Goal: Task Accomplishment & Management: Use online tool/utility

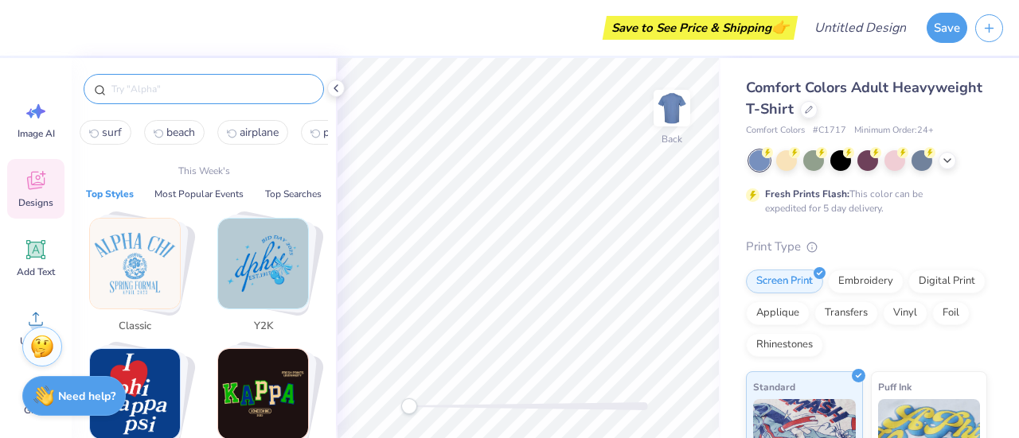
click at [203, 93] on input "text" at bounding box center [212, 89] width 204 height 16
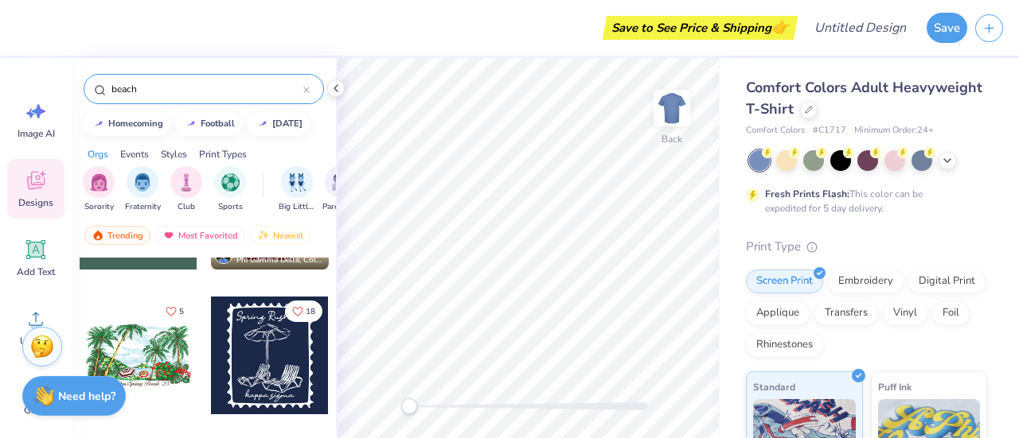
scroll to position [263, 0]
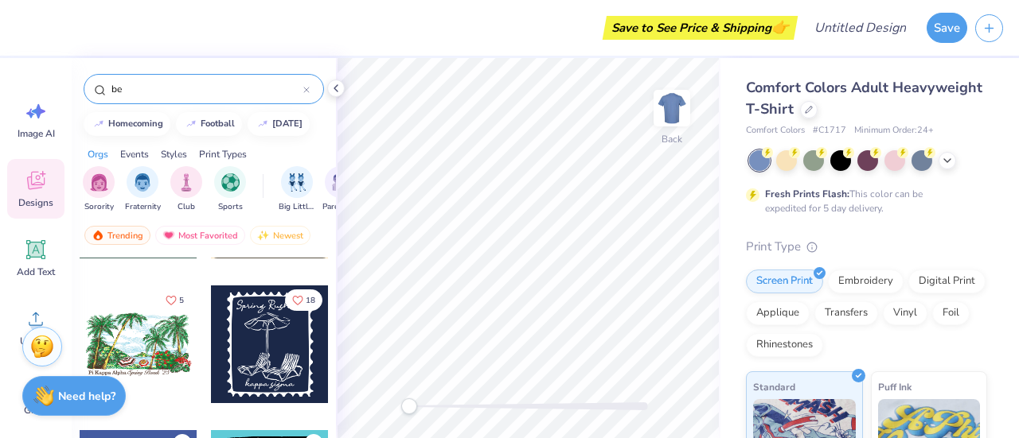
type input "b"
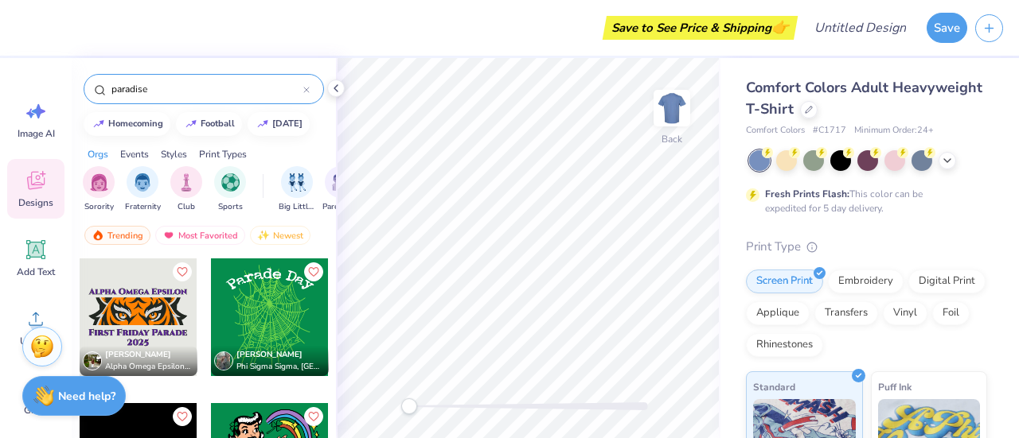
type input "paradise"
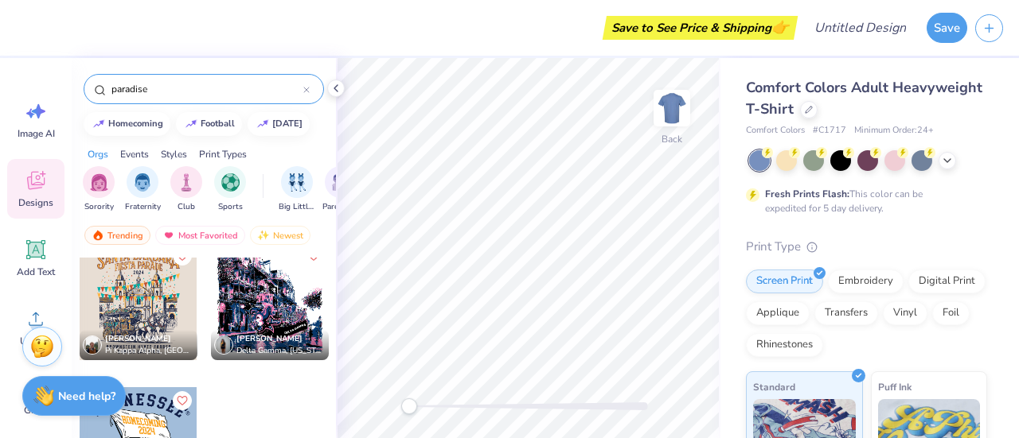
scroll to position [339, 0]
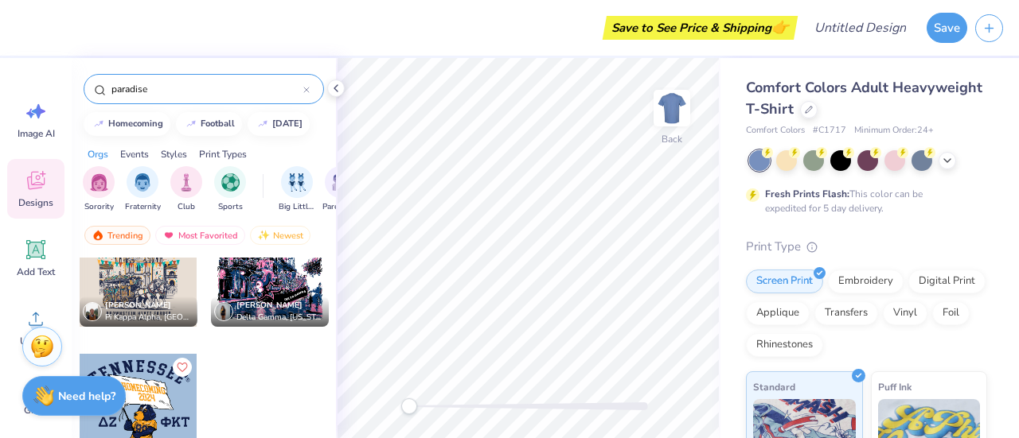
click at [306, 85] on div at bounding box center [306, 89] width 6 height 14
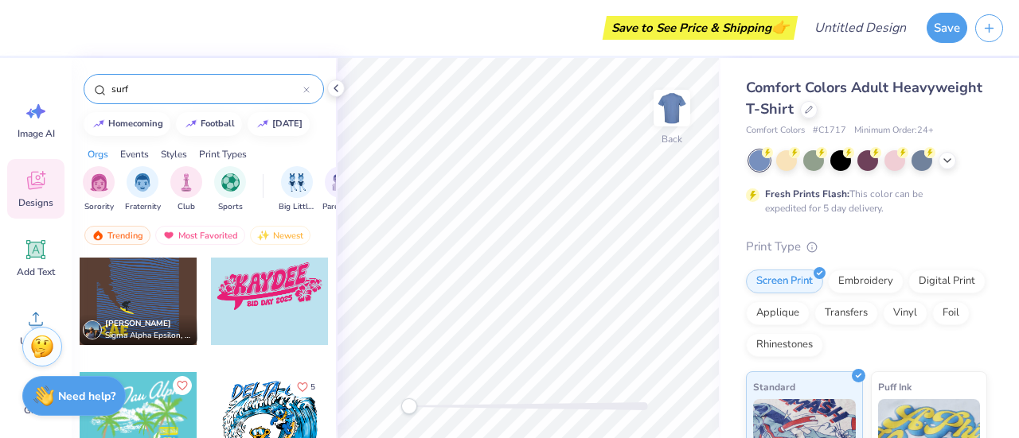
scroll to position [333, 0]
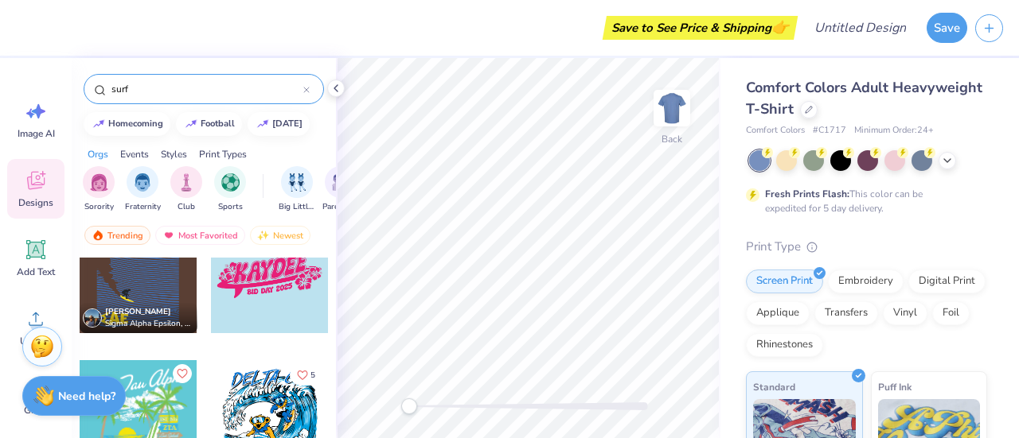
type input "surf"
click at [278, 308] on div at bounding box center [270, 275] width 118 height 118
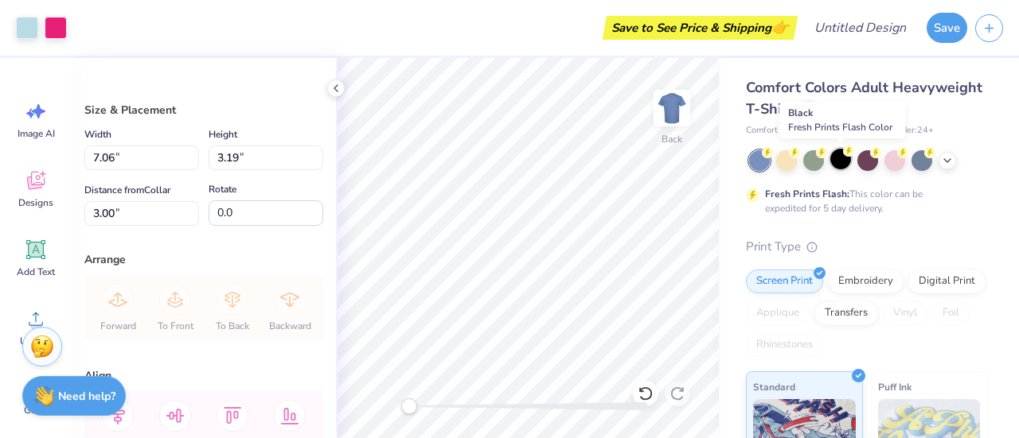
click at [842, 162] on div at bounding box center [840, 159] width 21 height 21
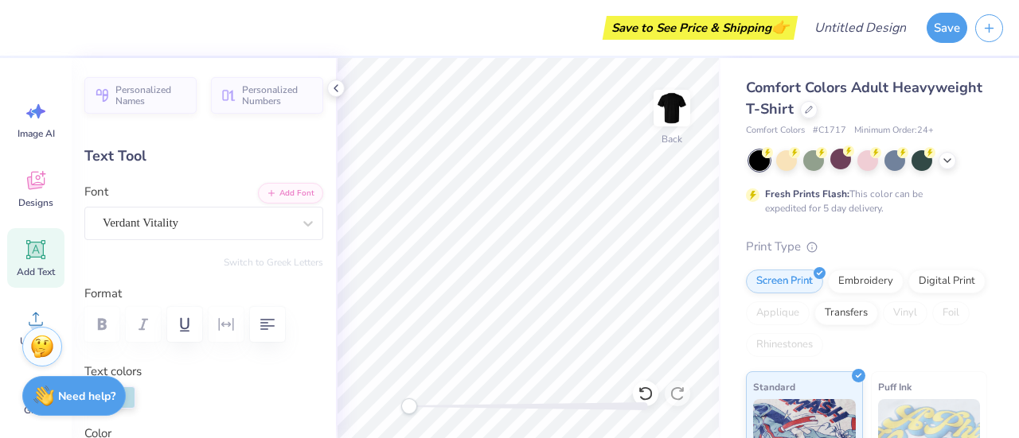
scroll to position [13, 2]
type textarea "SIGKAP"
type input "3.01"
type input "0.80"
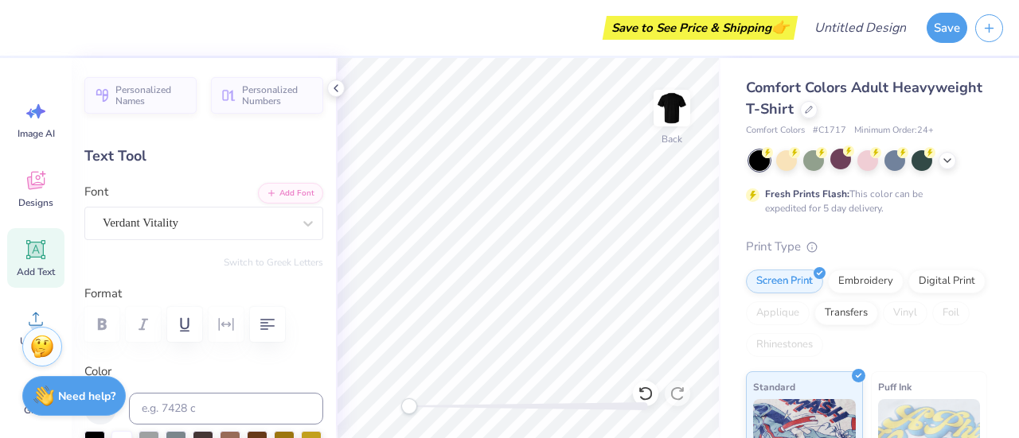
type input "5.15"
type input "-1.1"
drag, startPoint x: 406, startPoint y: 408, endPoint x: 430, endPoint y: 411, distance: 24.1
click at [430, 411] on div "Accessibility label" at bounding box center [430, 407] width 16 height 16
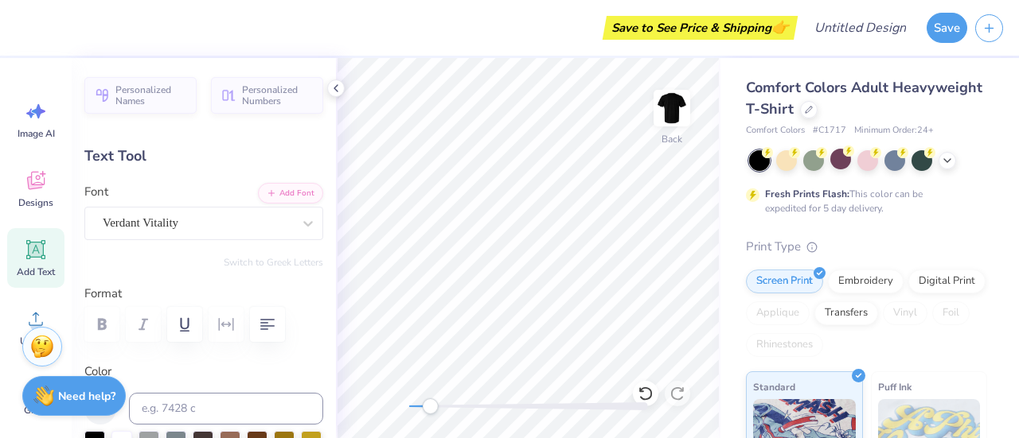
type textarea "B"
type textarea "W"
type textarea "Big Little Reveal"
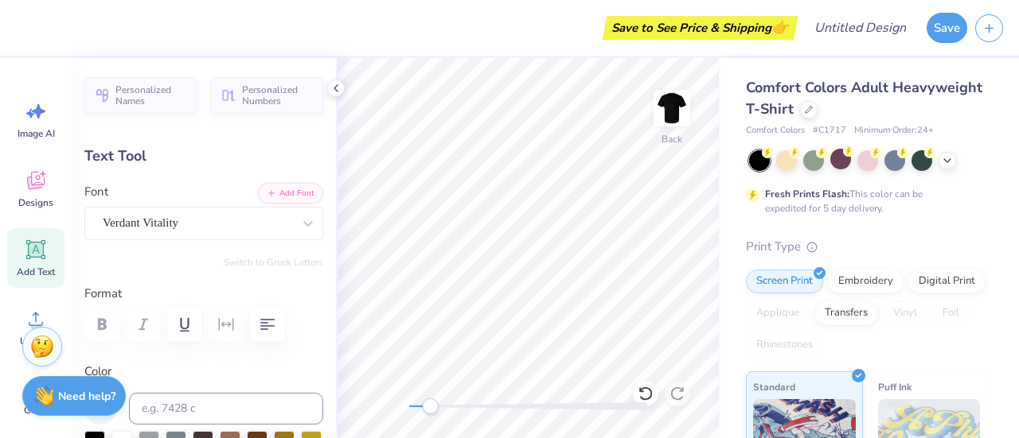
scroll to position [13, 6]
type input "0.0"
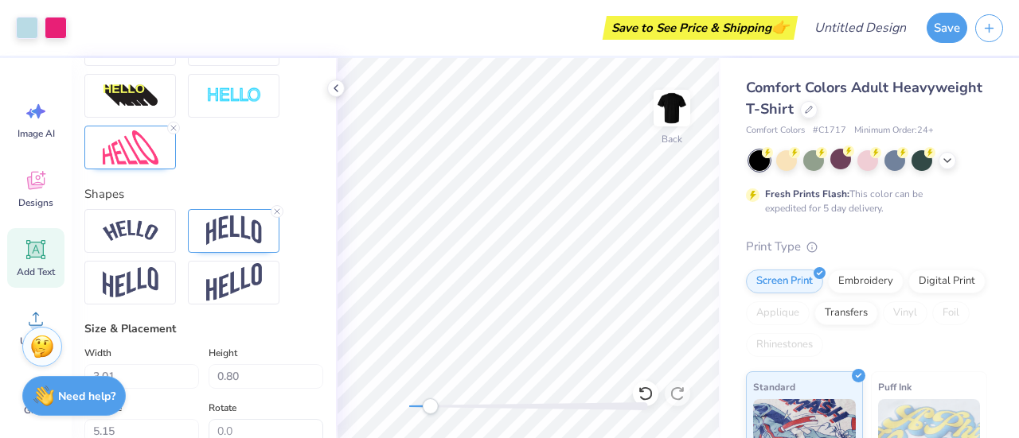
scroll to position [579, 0]
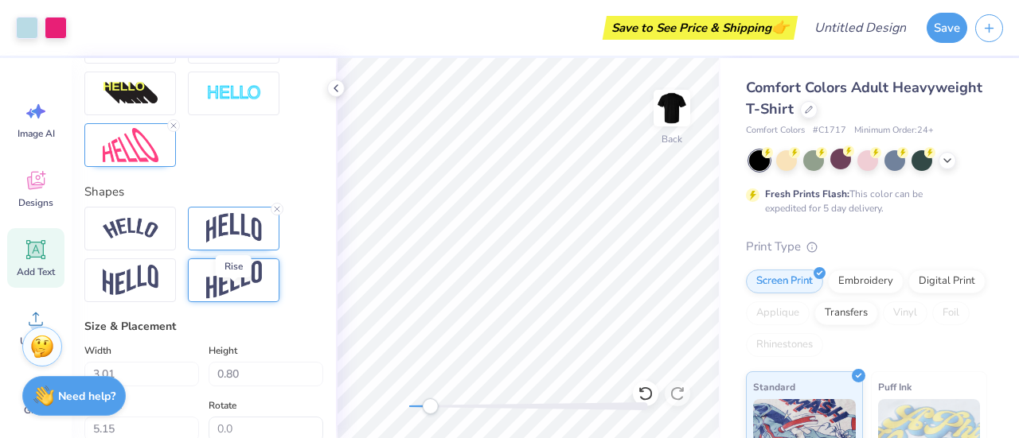
click at [253, 300] on img at bounding box center [234, 280] width 56 height 39
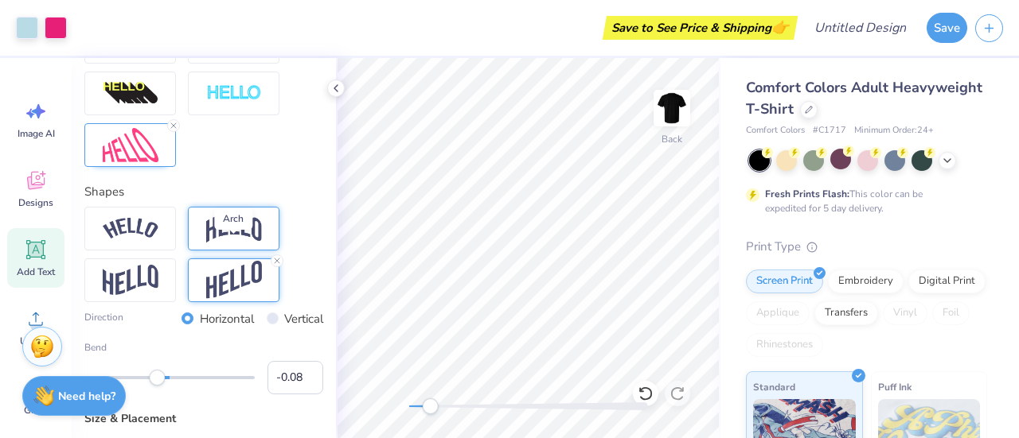
click at [233, 243] on img at bounding box center [234, 228] width 56 height 30
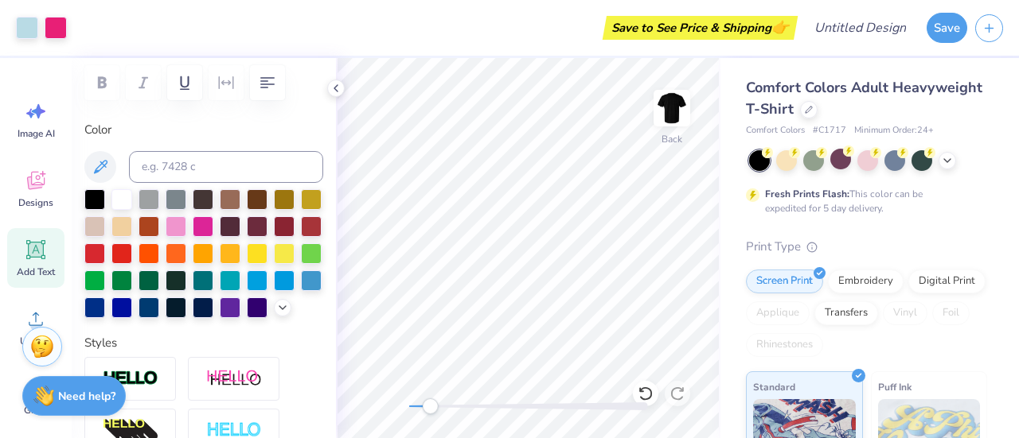
scroll to position [251, 0]
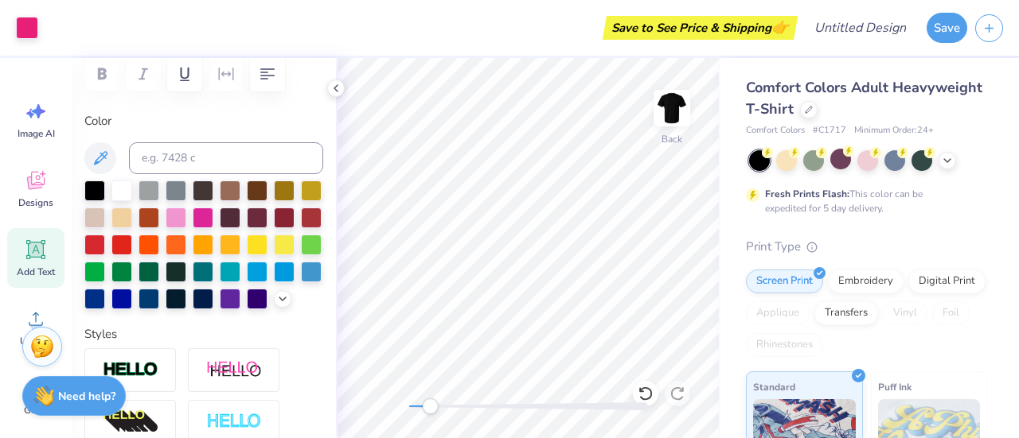
type input "0.83"
type input "5.13"
type input "-1.1"
type textarea "B"
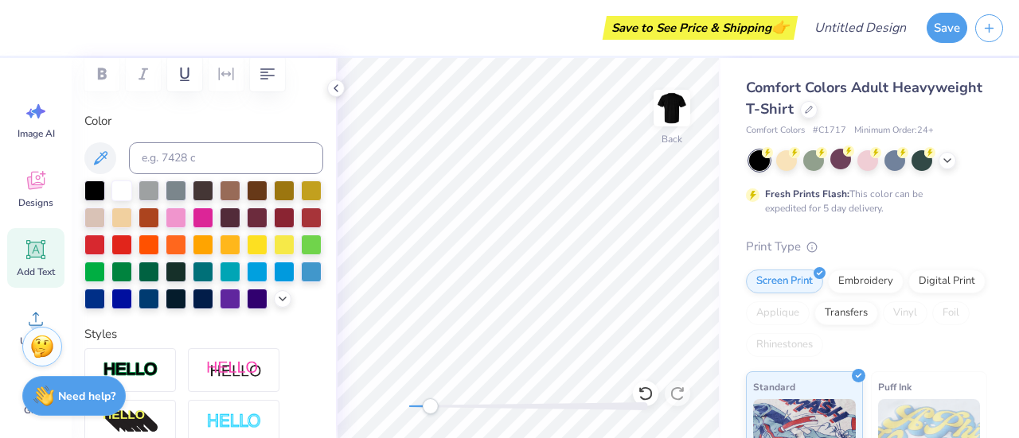
scroll to position [13, 6]
type textarea "Welcome to Paradise"
type input "0.0"
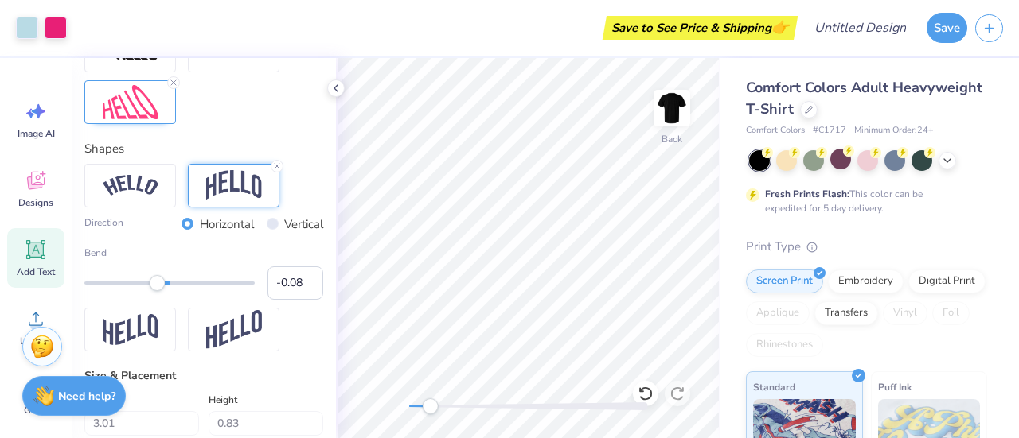
scroll to position [645, 0]
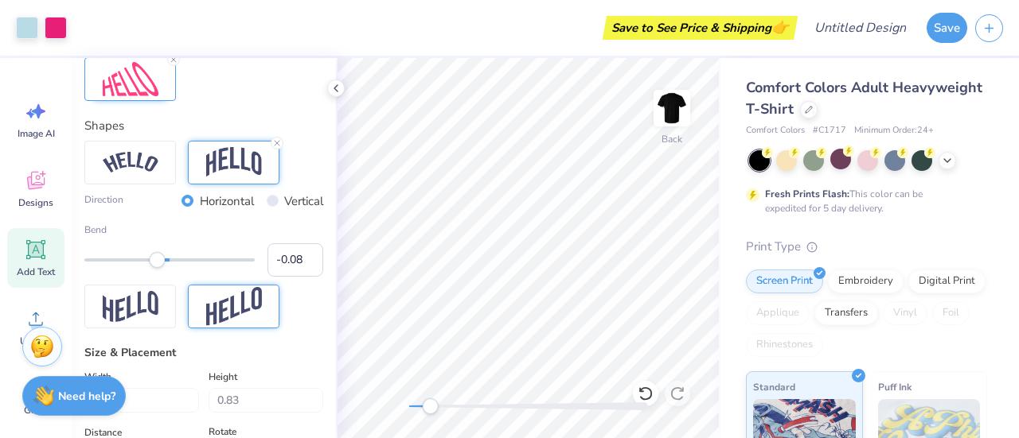
click at [241, 326] on img at bounding box center [234, 306] width 56 height 39
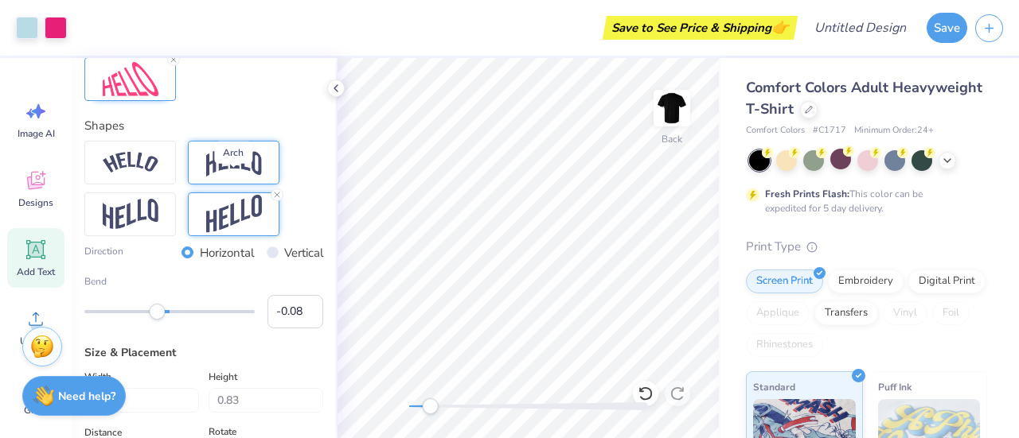
click at [239, 177] on img at bounding box center [234, 162] width 56 height 30
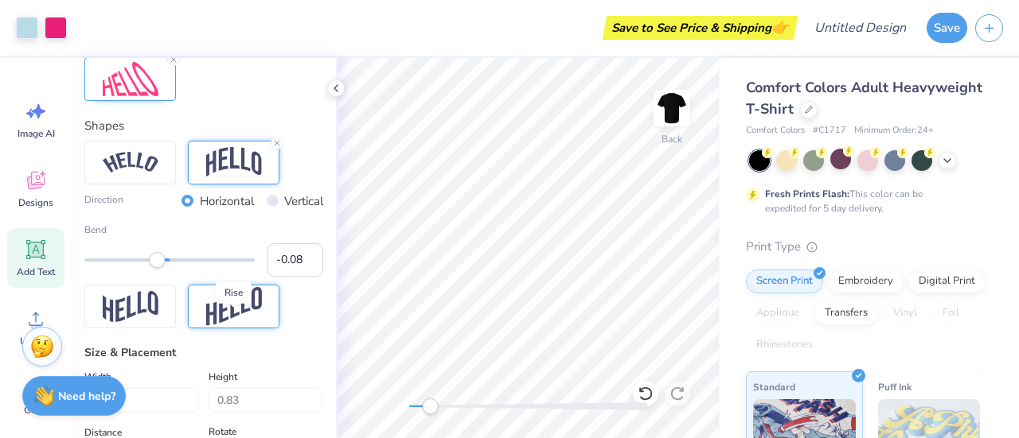
click at [212, 326] on img at bounding box center [234, 306] width 56 height 39
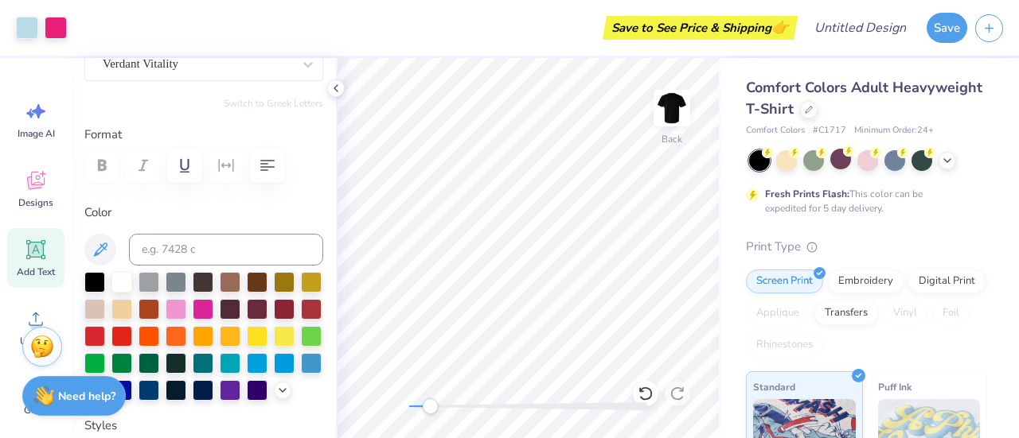
scroll to position [37, 0]
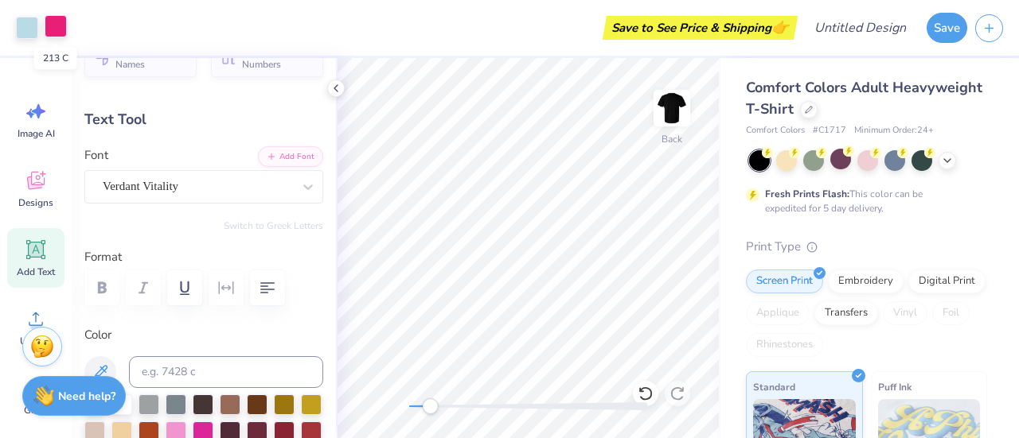
click at [66, 35] on div at bounding box center [56, 26] width 22 height 22
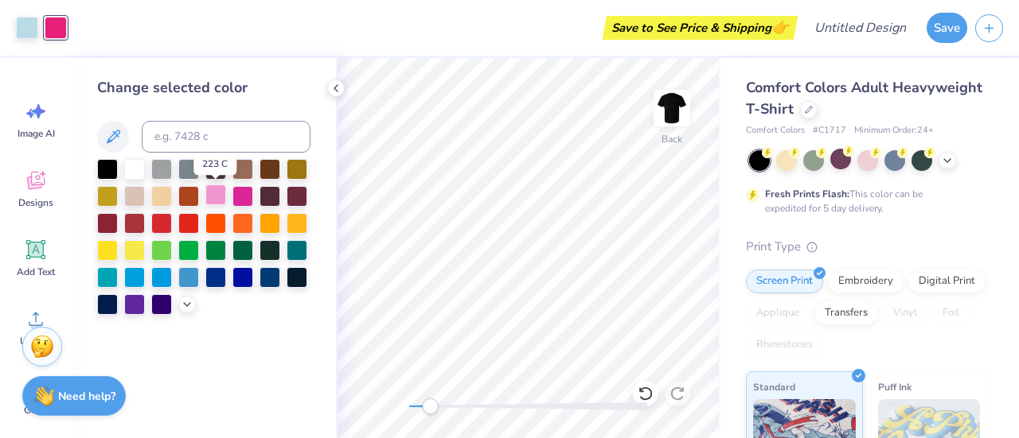
click at [217, 199] on div at bounding box center [215, 195] width 21 height 21
click at [243, 193] on div at bounding box center [242, 195] width 21 height 21
click at [28, 35] on div at bounding box center [27, 26] width 22 height 22
click at [186, 306] on icon at bounding box center [187, 303] width 13 height 13
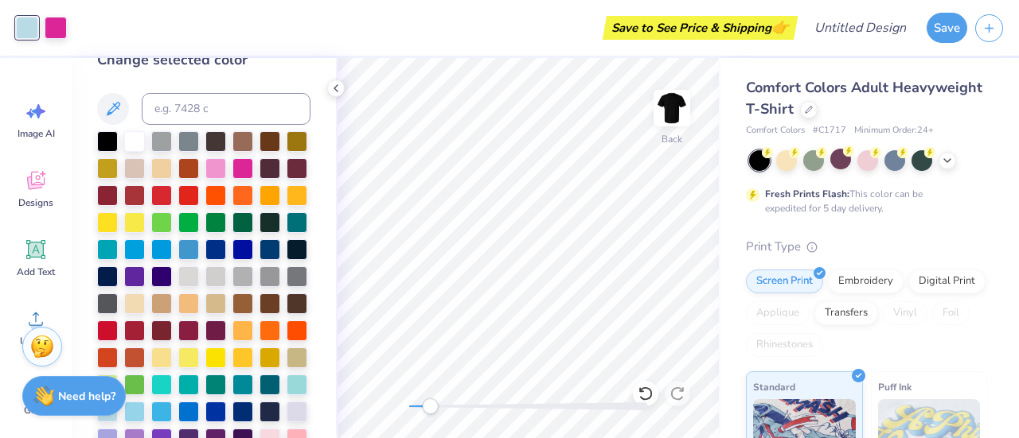
scroll to position [23, 0]
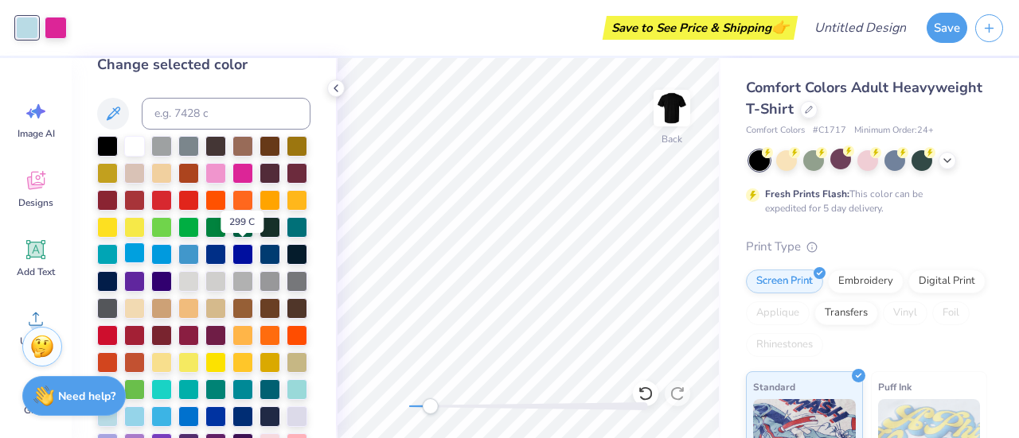
click at [145, 251] on div at bounding box center [134, 253] width 21 height 21
click at [178, 263] on div at bounding box center [188, 253] width 21 height 21
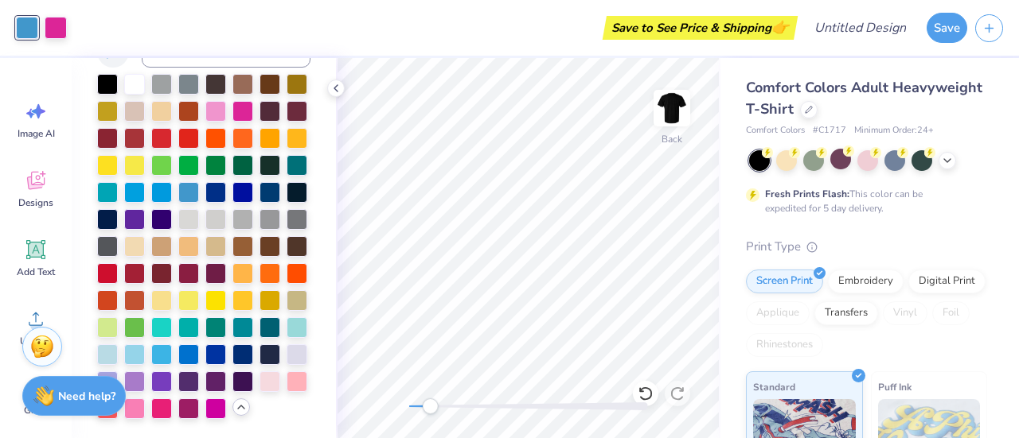
scroll to position [138, 0]
click at [145, 343] on div at bounding box center [134, 353] width 21 height 21
click at [286, 381] on div at bounding box center [296, 380] width 21 height 21
click at [118, 343] on div at bounding box center [107, 353] width 21 height 21
click at [145, 343] on div at bounding box center [134, 353] width 21 height 21
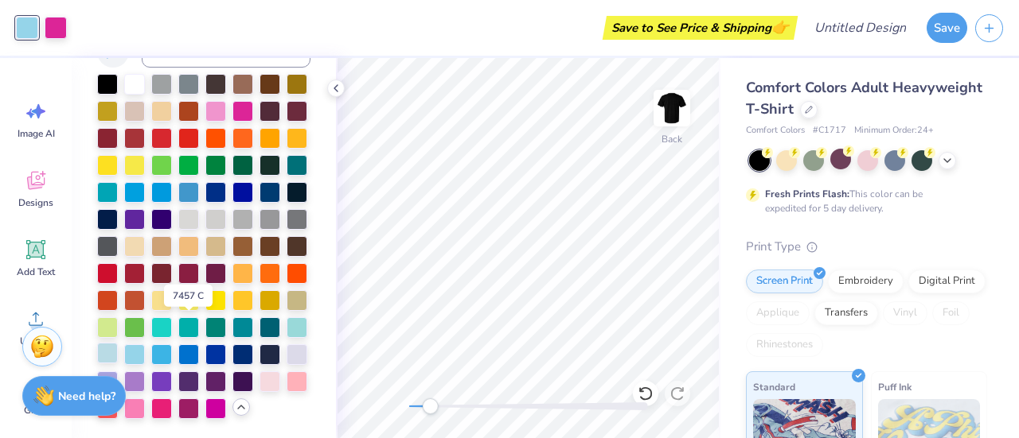
click at [118, 343] on div at bounding box center [107, 353] width 21 height 21
click at [49, 25] on div at bounding box center [56, 26] width 22 height 22
click at [145, 397] on div at bounding box center [134, 407] width 21 height 21
click at [151, 418] on div at bounding box center [161, 407] width 21 height 21
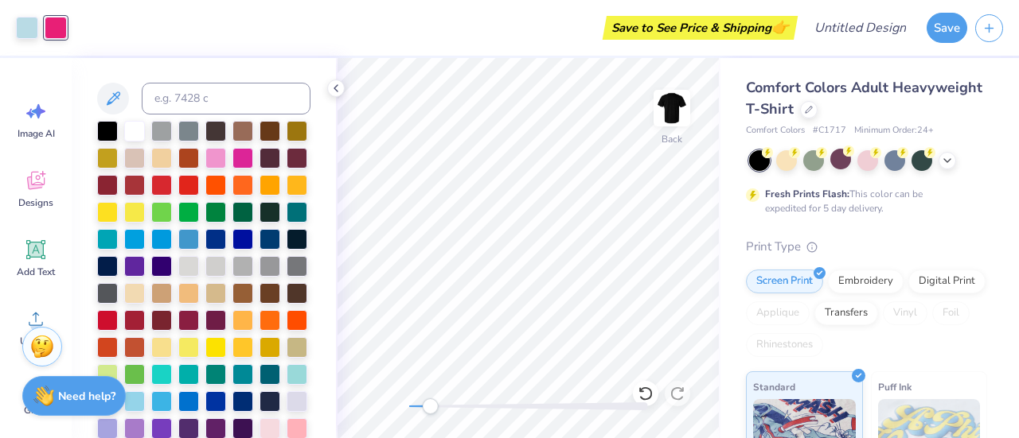
scroll to position [25, 0]
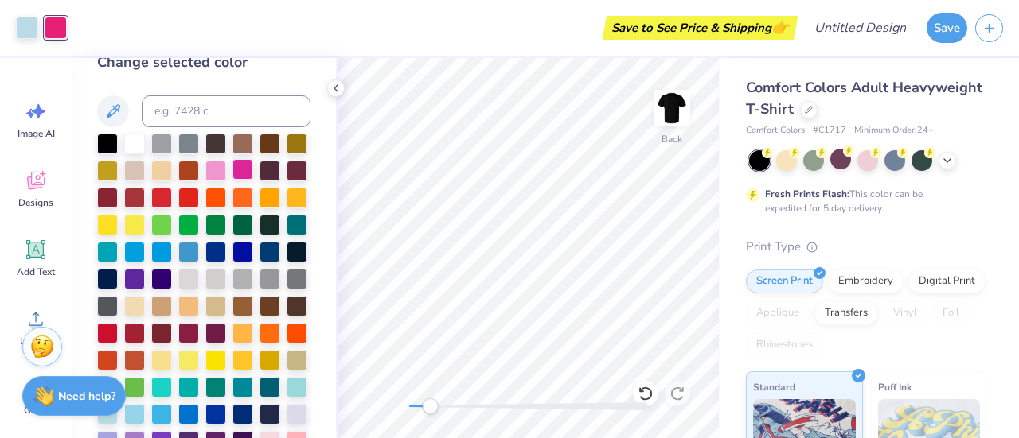
click at [253, 171] on div at bounding box center [242, 169] width 21 height 21
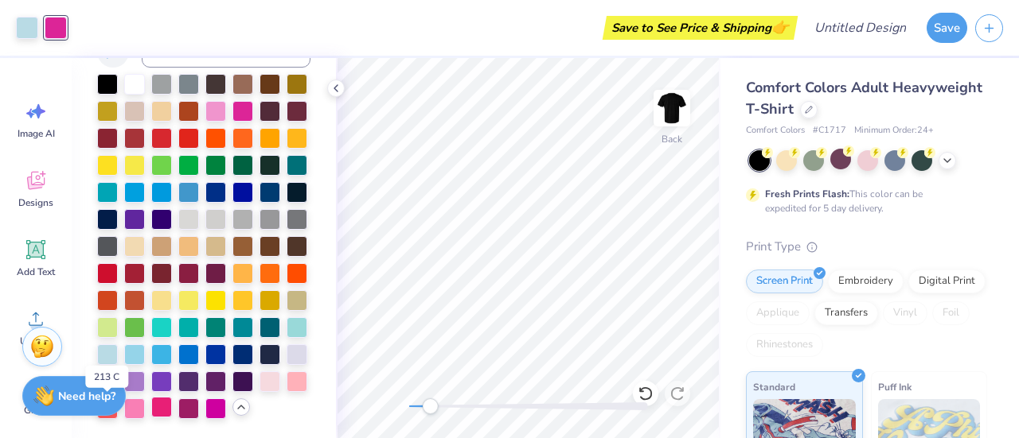
click at [151, 418] on div at bounding box center [161, 407] width 21 height 21
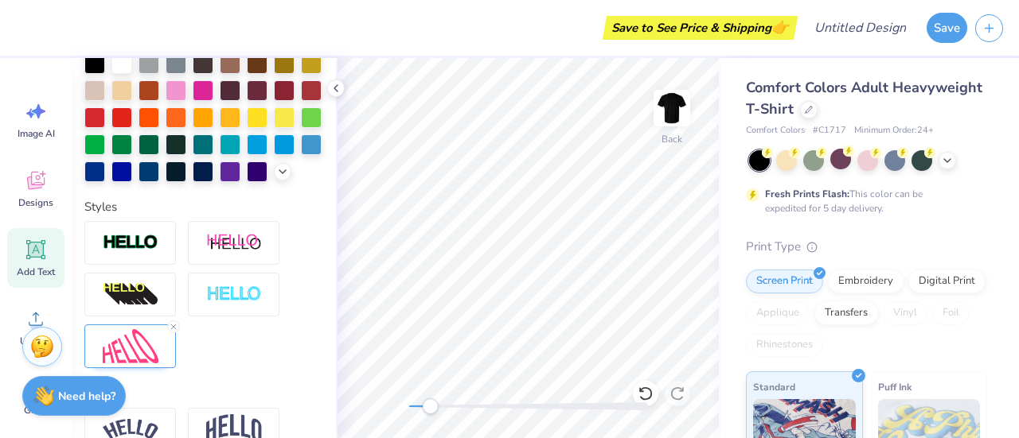
scroll to position [347, 0]
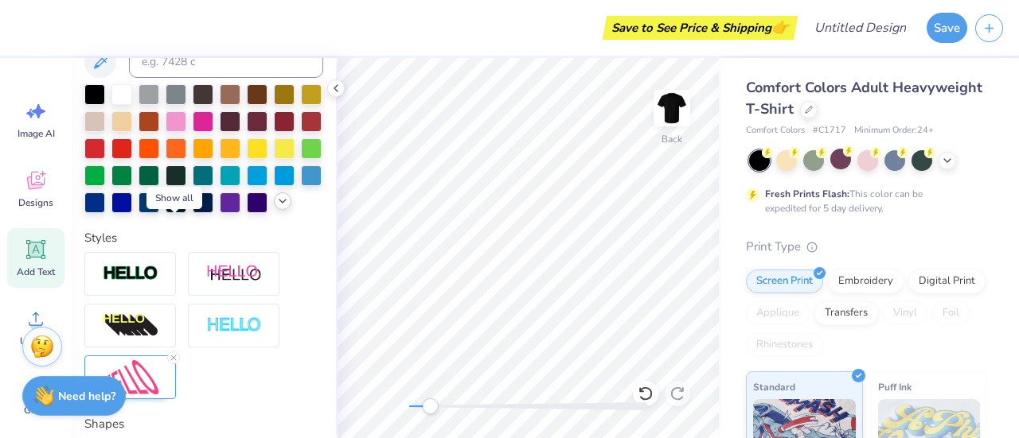
click at [276, 208] on icon at bounding box center [282, 201] width 13 height 13
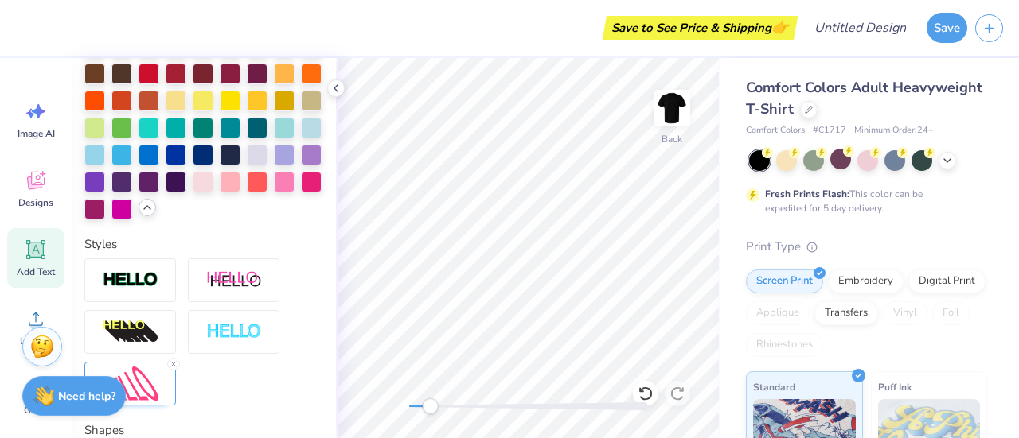
scroll to position [528, 0]
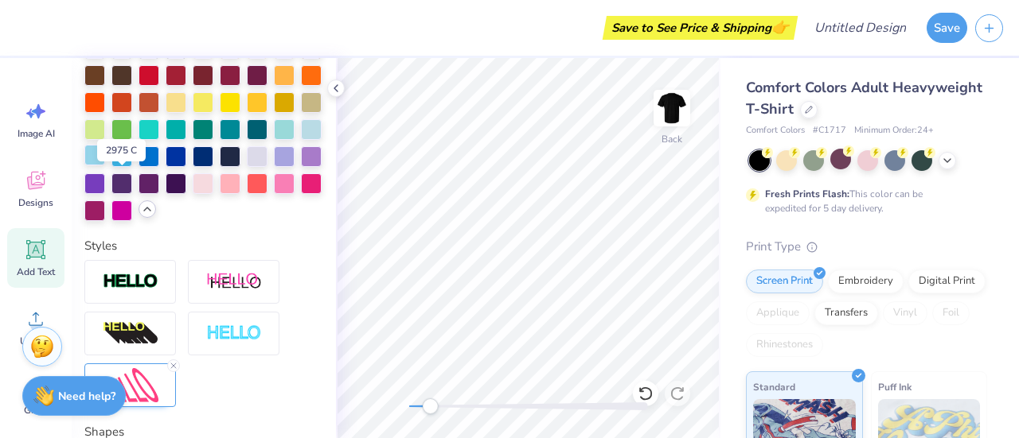
click at [105, 166] on div at bounding box center [94, 155] width 21 height 21
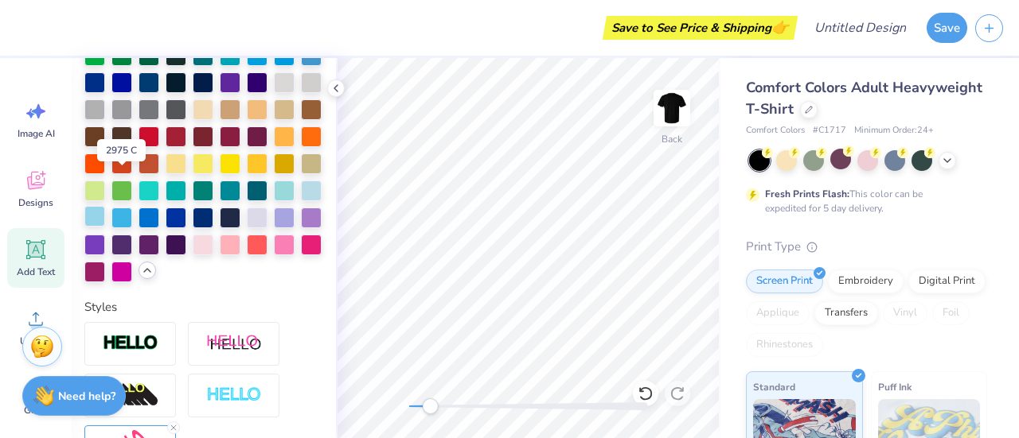
scroll to position [590, 0]
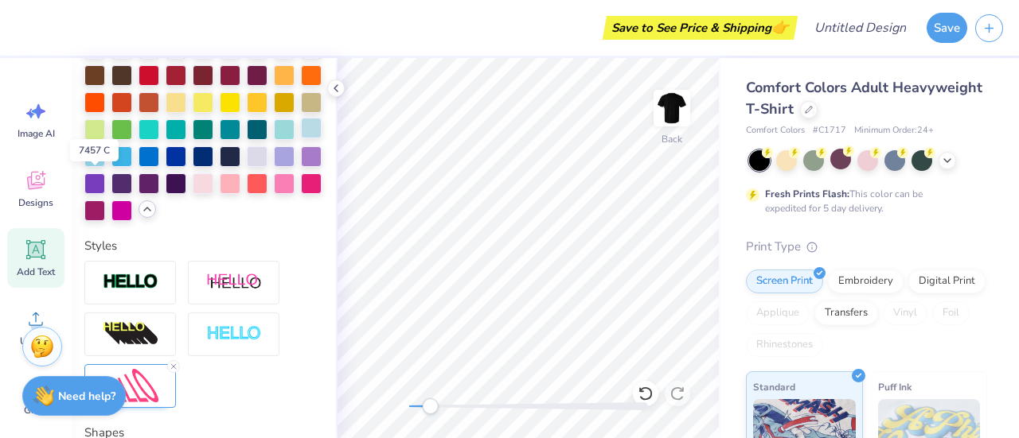
click at [301, 138] on div at bounding box center [311, 128] width 21 height 21
click at [132, 166] on div at bounding box center [121, 155] width 21 height 21
click at [105, 166] on div at bounding box center [94, 155] width 21 height 21
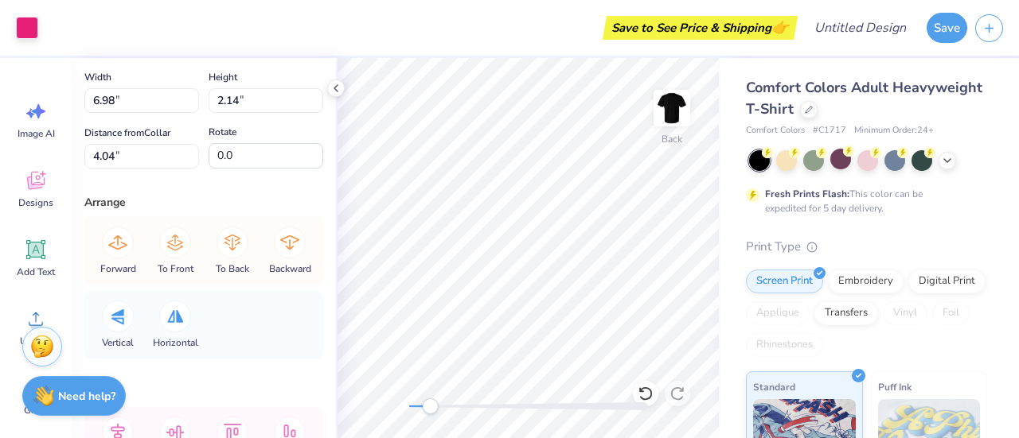
scroll to position [0, 0]
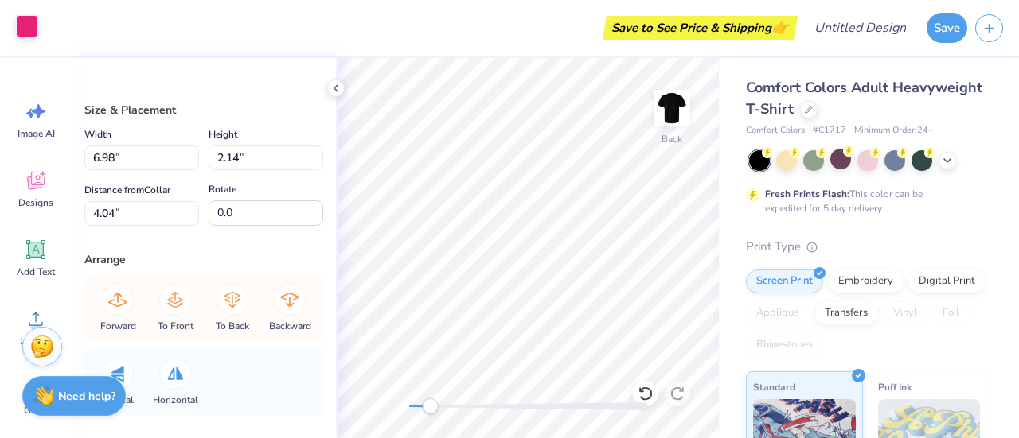
click at [22, 27] on div at bounding box center [27, 26] width 22 height 22
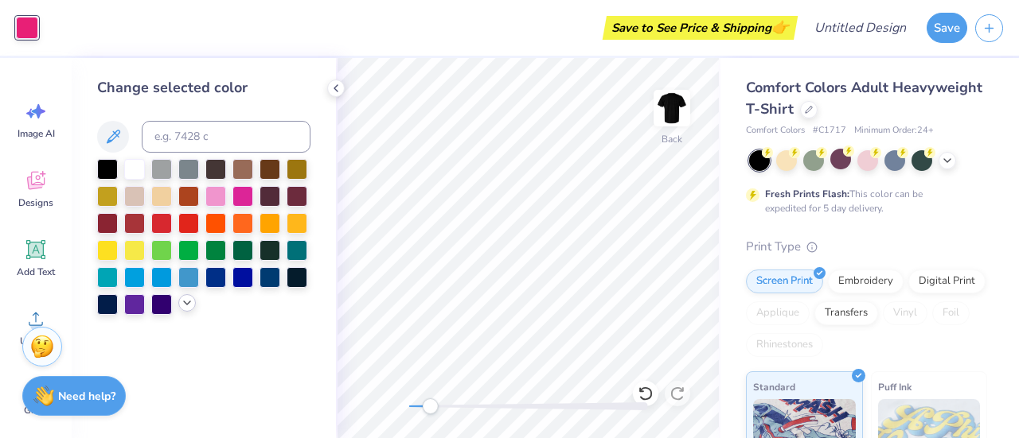
click at [186, 310] on div at bounding box center [187, 303] width 18 height 18
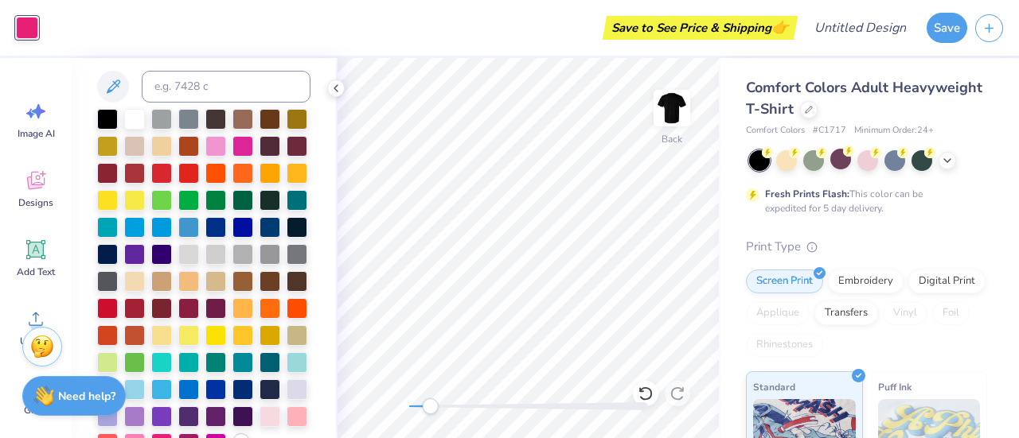
scroll to position [138, 0]
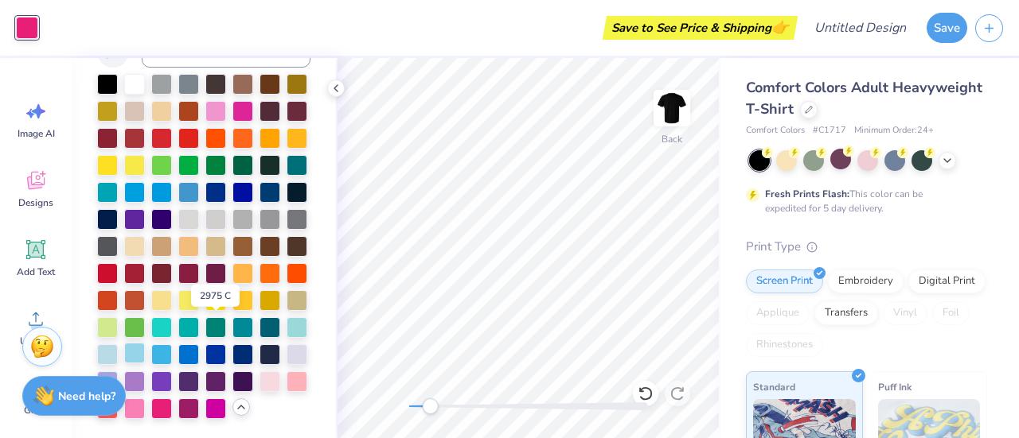
click at [145, 343] on div at bounding box center [134, 353] width 21 height 21
click at [145, 397] on div at bounding box center [134, 407] width 21 height 21
click at [286, 380] on div at bounding box center [296, 380] width 21 height 21
click at [145, 397] on div at bounding box center [134, 407] width 21 height 21
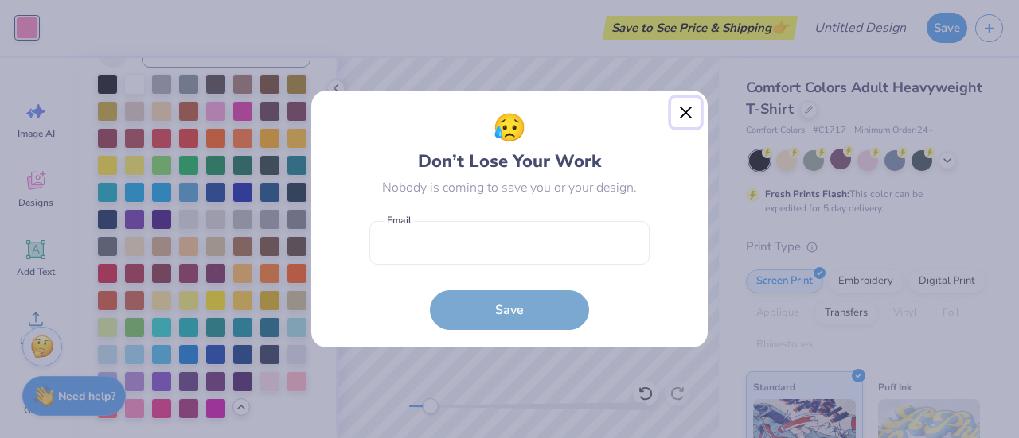
click at [684, 108] on button "Close" at bounding box center [686, 113] width 30 height 30
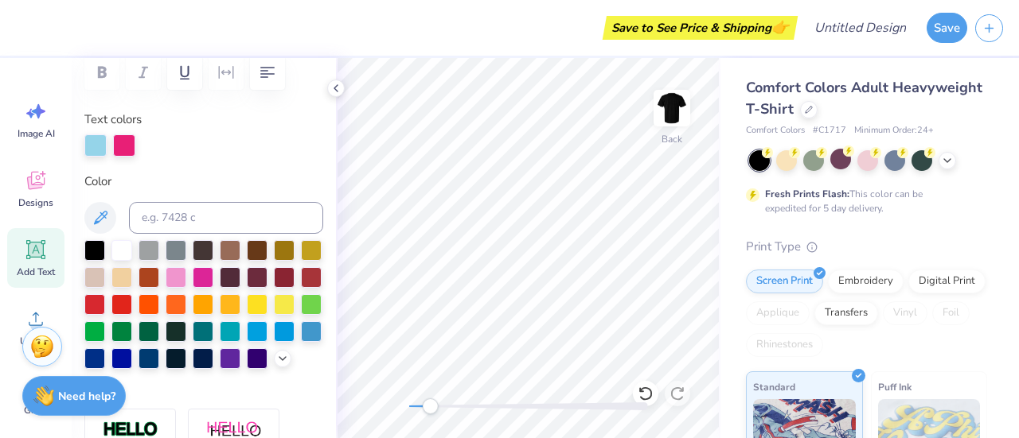
scroll to position [13, 6]
type textarea "W"
type textarea "WELCOME TO PARADISE"
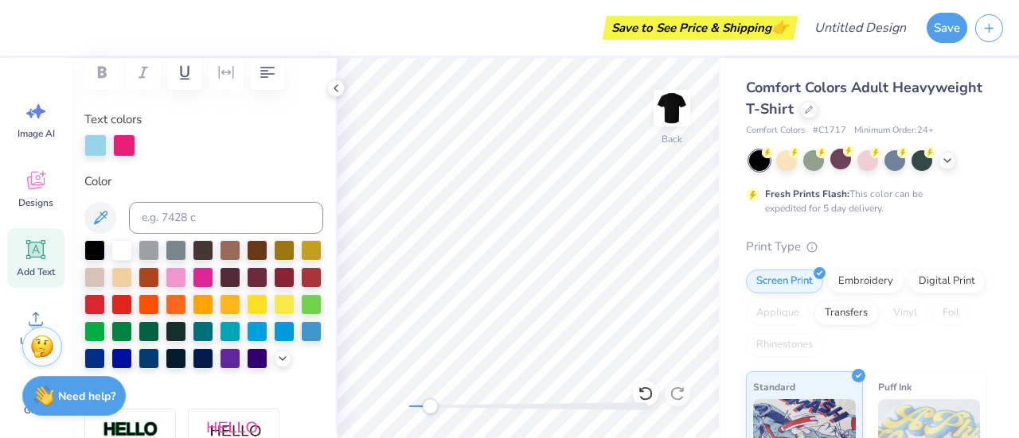
click at [243, 330] on div at bounding box center [203, 304] width 239 height 129
click at [240, 313] on div at bounding box center [203, 304] width 239 height 129
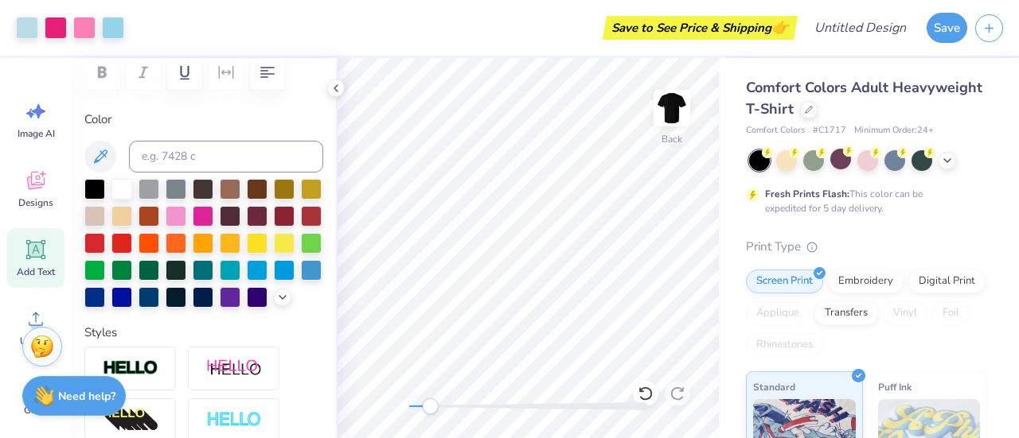
type input "0.0"
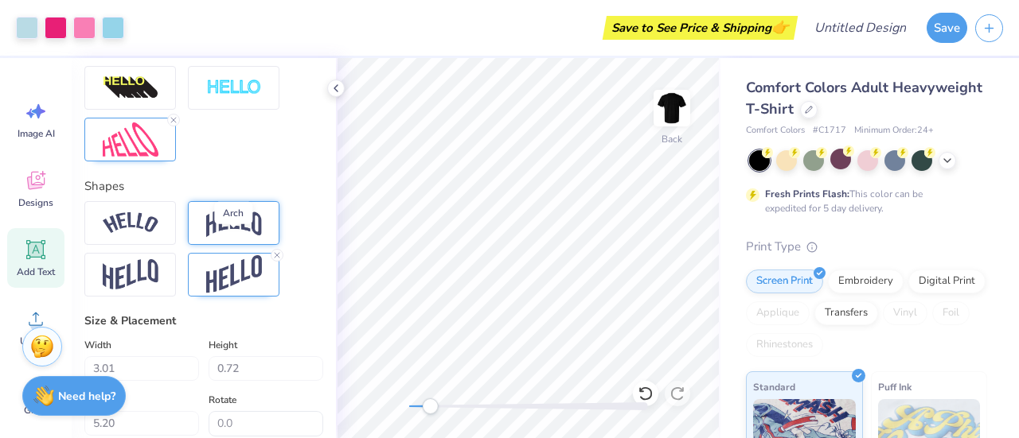
click at [228, 238] on img at bounding box center [234, 223] width 56 height 30
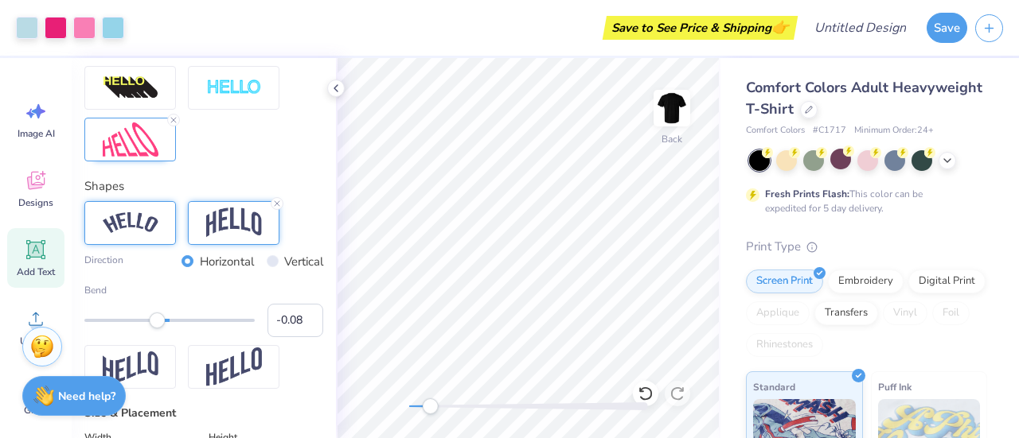
click at [143, 234] on img at bounding box center [131, 222] width 56 height 21
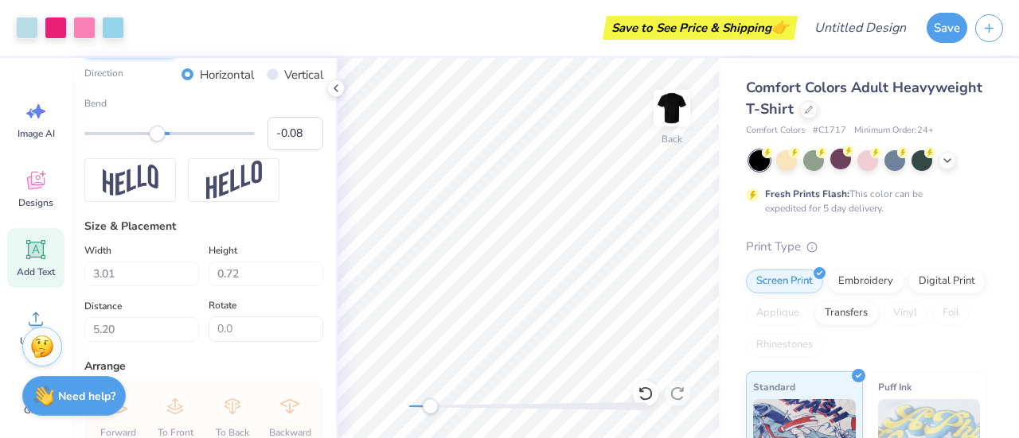
scroll to position [777, 0]
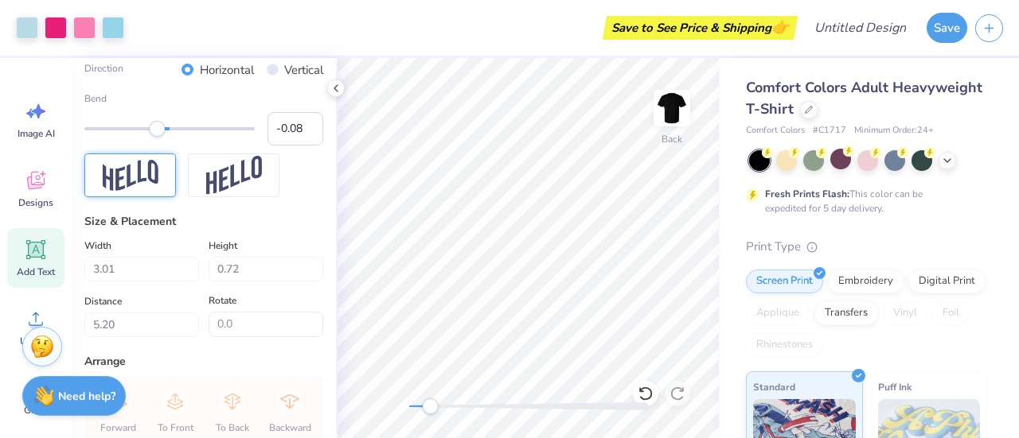
click at [156, 191] on img at bounding box center [131, 175] width 56 height 31
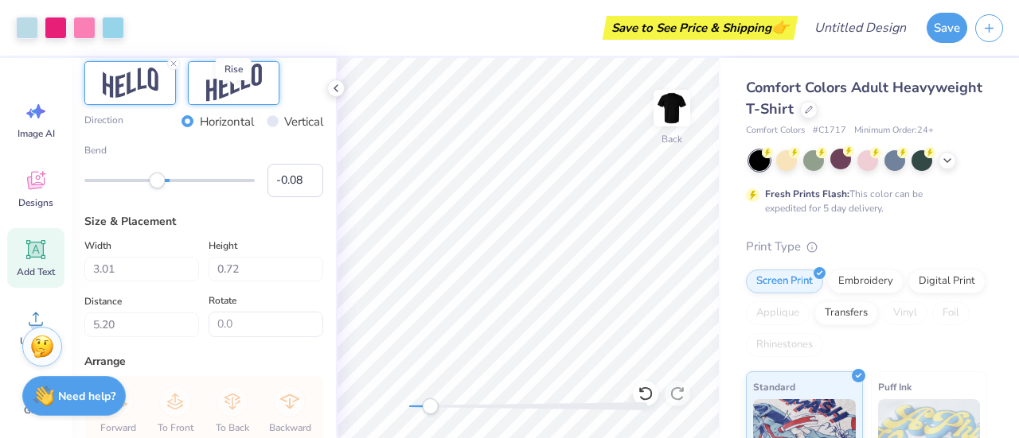
click at [232, 103] on img at bounding box center [234, 83] width 56 height 39
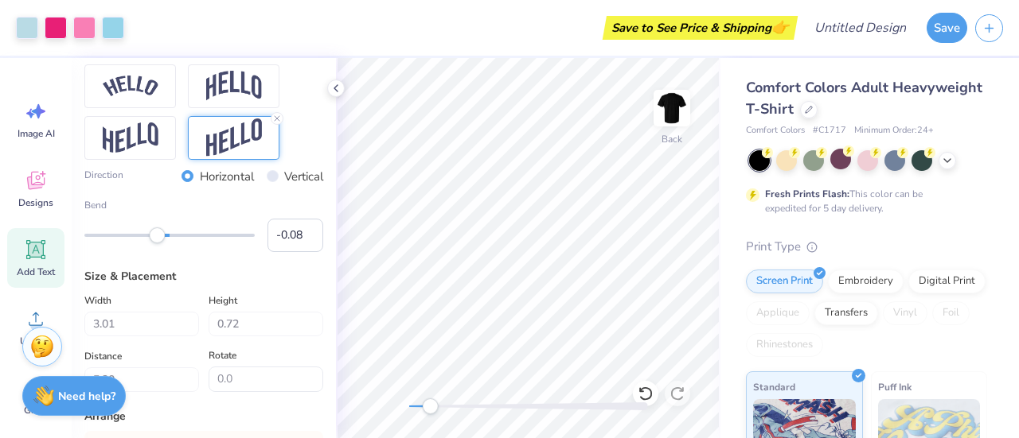
scroll to position [705, 0]
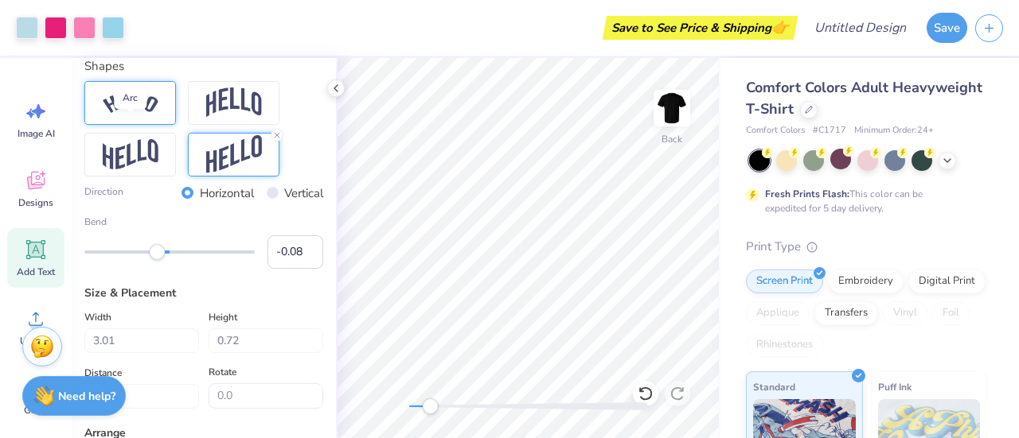
click at [153, 114] on img at bounding box center [131, 102] width 56 height 21
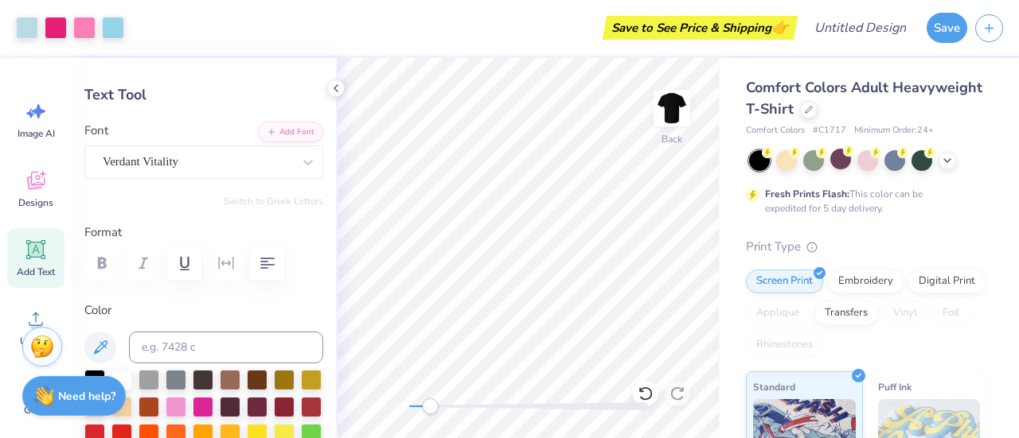
scroll to position [0, 0]
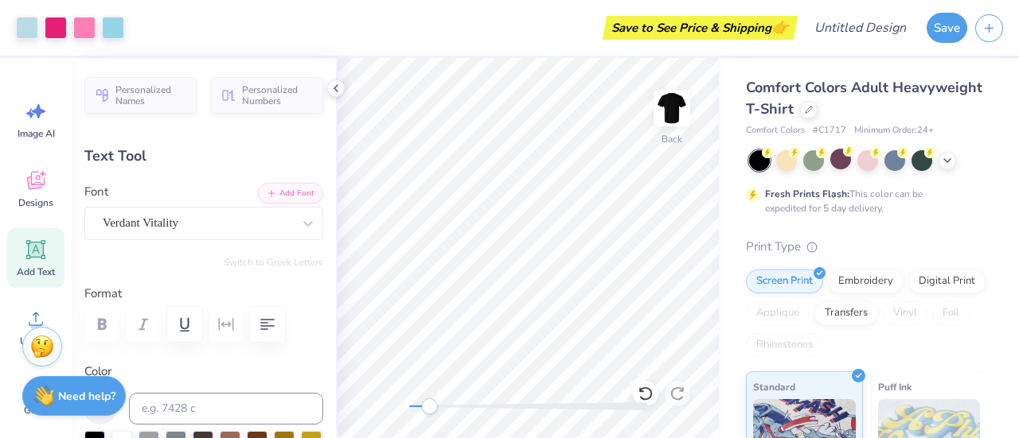
drag, startPoint x: 430, startPoint y: 411, endPoint x: 417, endPoint y: 411, distance: 12.7
click at [421, 411] on div "Accessibility label" at bounding box center [429, 407] width 16 height 16
click at [398, 405] on div "Back" at bounding box center [528, 248] width 384 height 380
click at [427, 404] on div "Back" at bounding box center [528, 248] width 384 height 380
drag, startPoint x: 410, startPoint y: 404, endPoint x: 438, endPoint y: 405, distance: 27.9
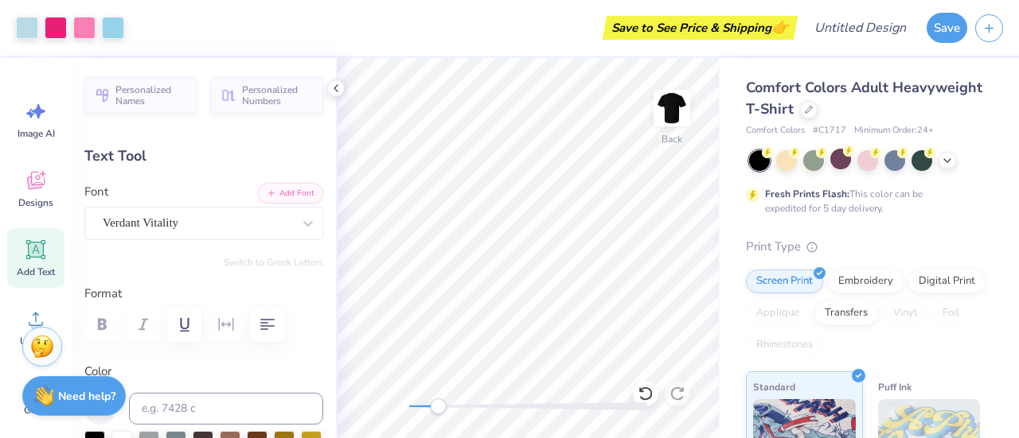
click at [438, 405] on div "Accessibility label" at bounding box center [438, 407] width 16 height 16
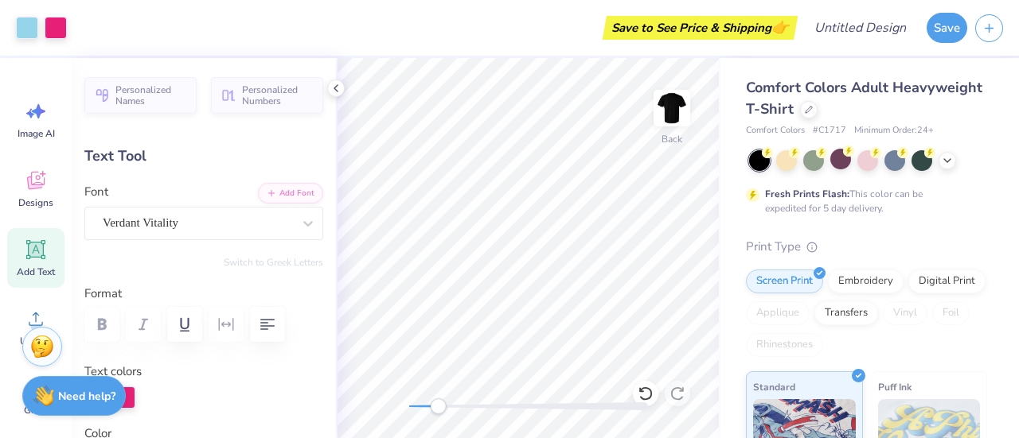
type input "0.87"
type input "5.12"
type input "-1.1"
type textarea "W"
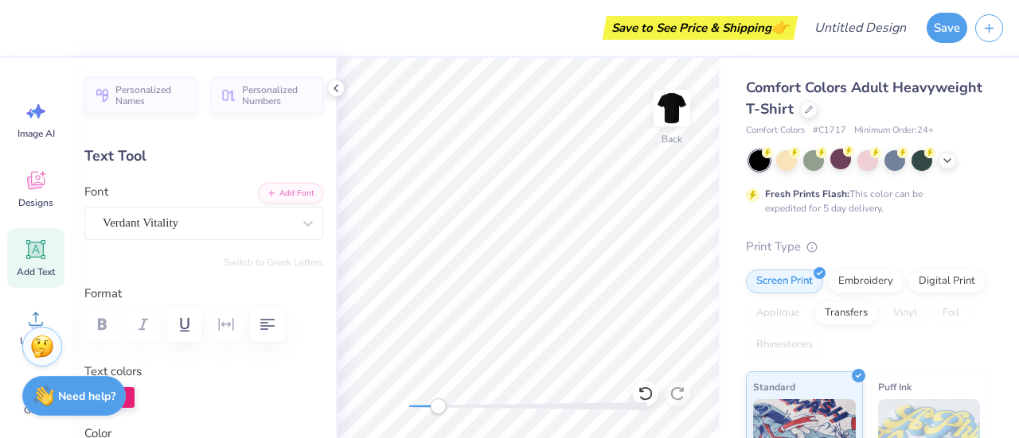
scroll to position [13, 8]
type textarea "PARADISE SINCE [DATE]"
click at [224, 154] on div "Text Tool" at bounding box center [203, 156] width 239 height 21
click at [239, 178] on div "Personalized Names Personalized Numbers Text Tool Add Font Font Verdant Vitalit…" at bounding box center [204, 248] width 264 height 380
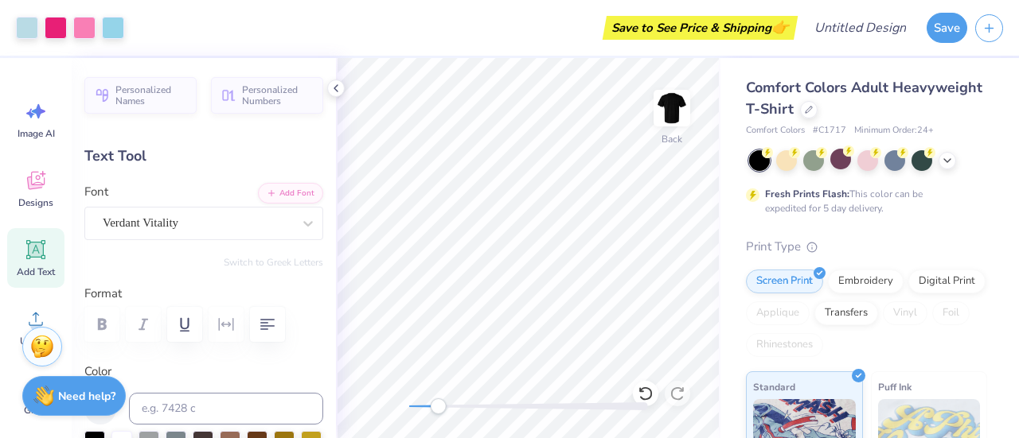
type input "0.0"
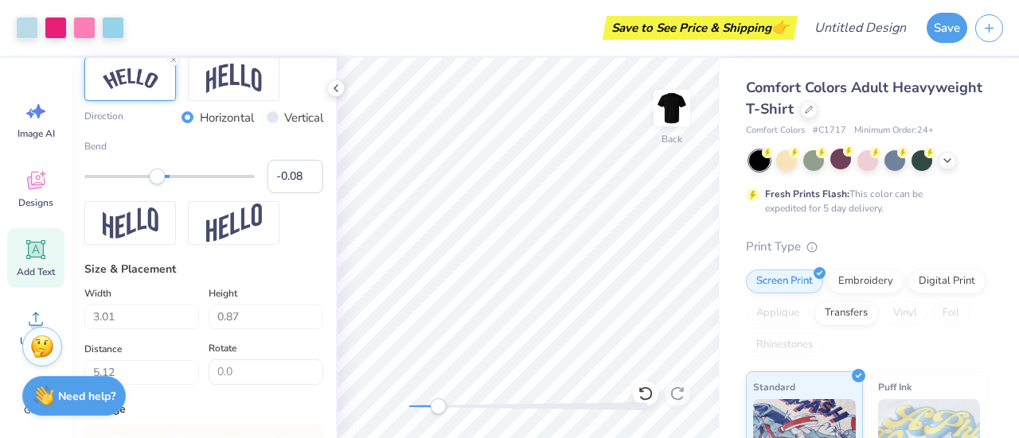
click at [239, 160] on div "Direction Horizontal Vertical Bend -0.08" at bounding box center [203, 151] width 239 height 85
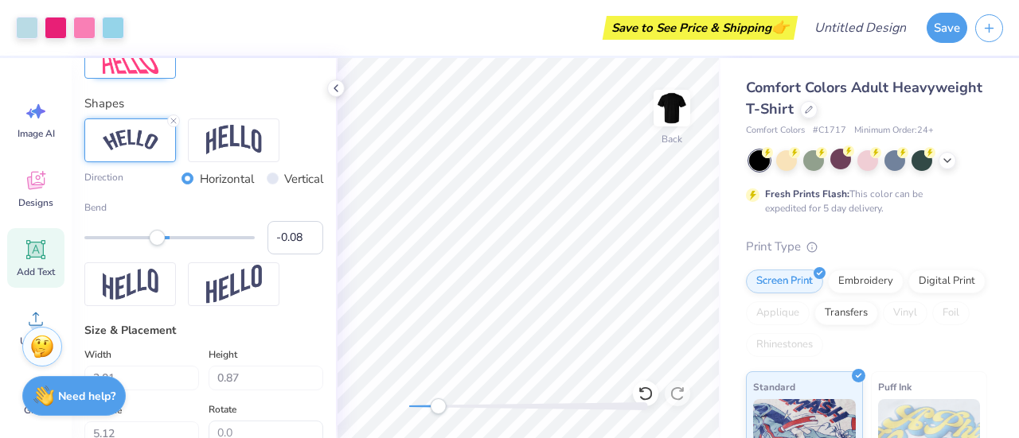
scroll to position [665, 0]
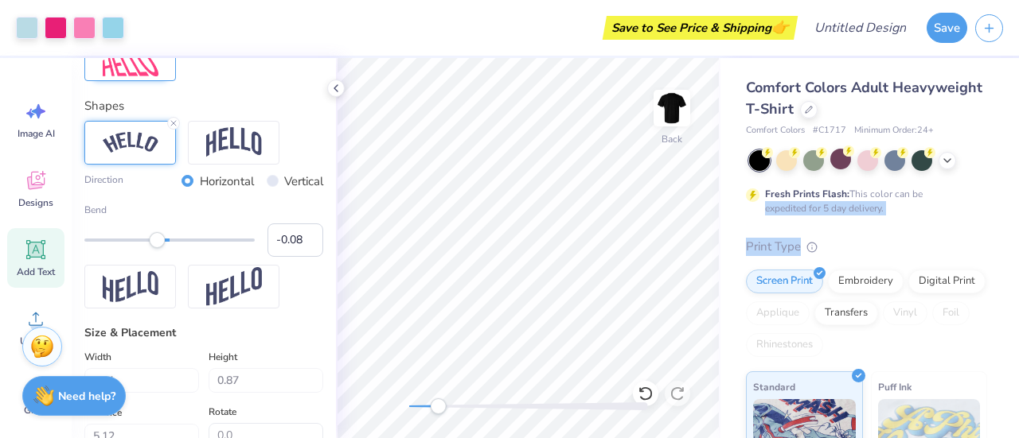
drag, startPoint x: 1018, startPoint y: 219, endPoint x: 1016, endPoint y: 179, distance: 39.8
click at [1016, 179] on div "Comfort Colors Adult Heavyweight T-Shirt Comfort Colors # C1717 Minimum Order: …" at bounding box center [869, 248] width 298 height 380
click at [427, 411] on div "Accessibility label" at bounding box center [427, 407] width 16 height 16
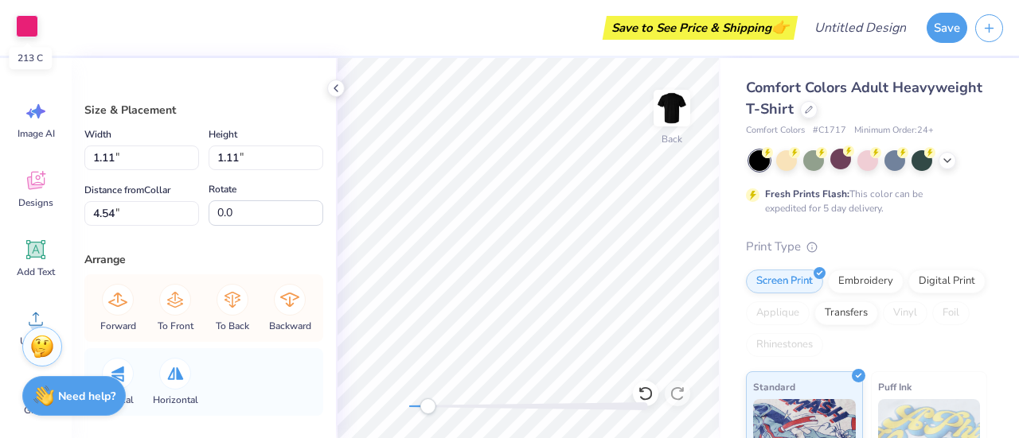
click at [37, 20] on div at bounding box center [27, 26] width 22 height 22
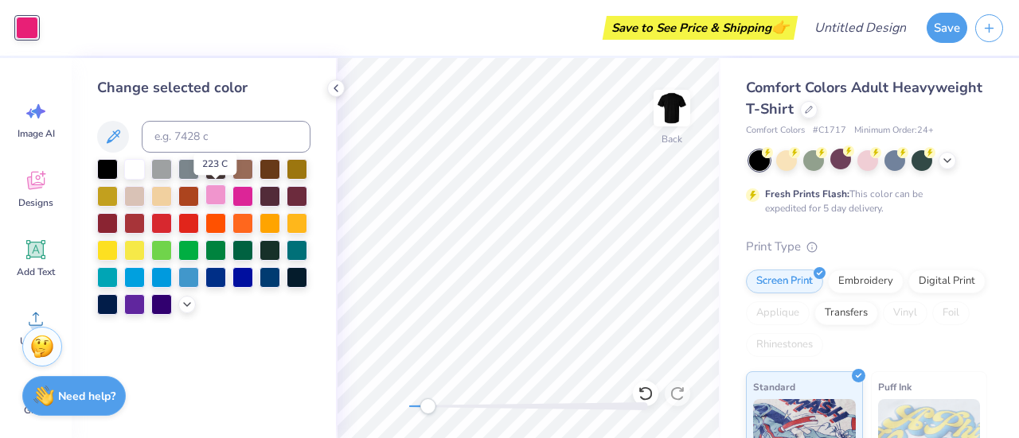
click at [226, 197] on div at bounding box center [215, 195] width 21 height 21
click at [243, 193] on div at bounding box center [242, 195] width 21 height 21
click at [185, 306] on icon at bounding box center [187, 303] width 13 height 13
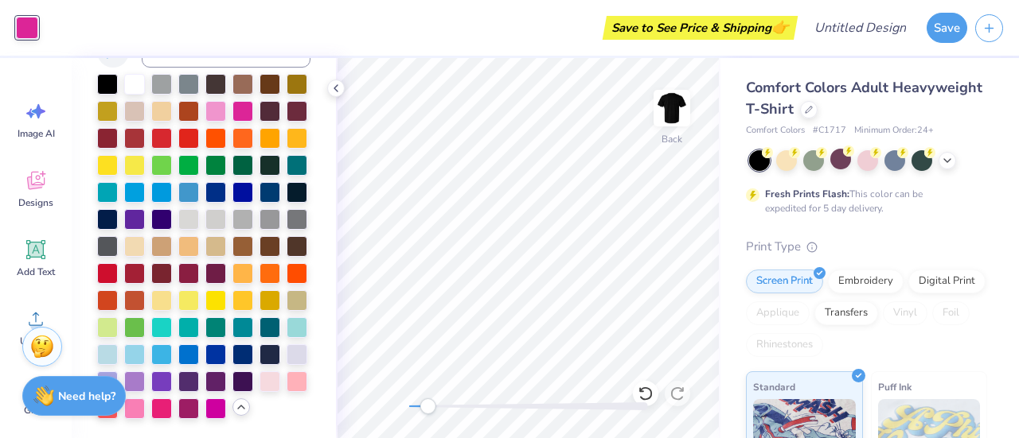
scroll to position [138, 0]
click at [145, 397] on div at bounding box center [134, 407] width 21 height 21
drag, startPoint x: 411, startPoint y: 405, endPoint x: 434, endPoint y: 414, distance: 23.9
click at [434, 414] on div "Accessibility label" at bounding box center [434, 407] width 16 height 16
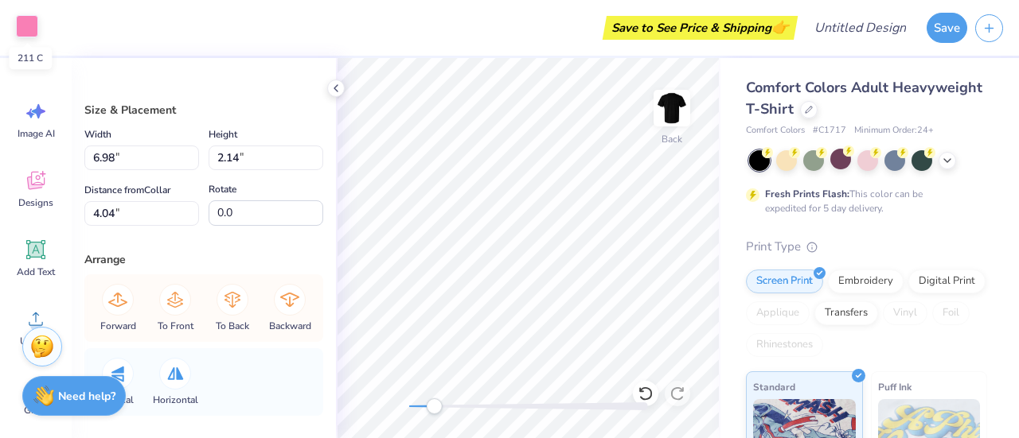
click at [37, 24] on div at bounding box center [27, 26] width 22 height 22
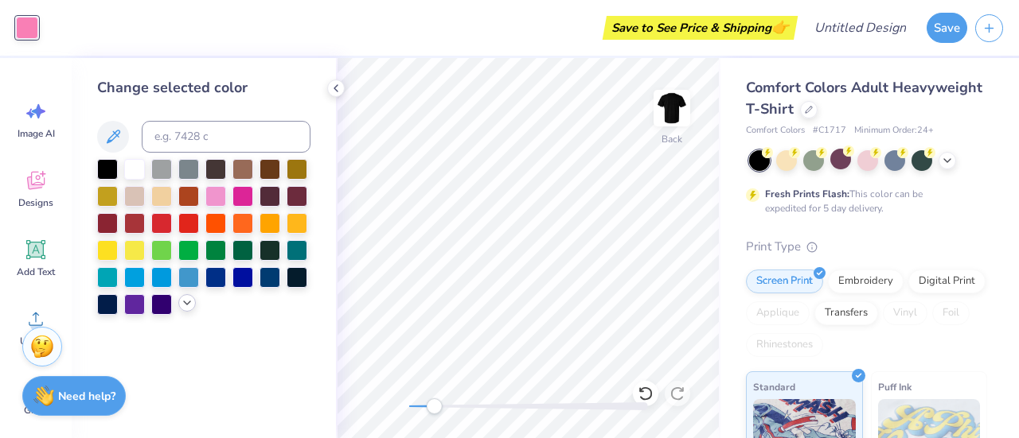
click at [185, 305] on icon at bounding box center [187, 303] width 13 height 13
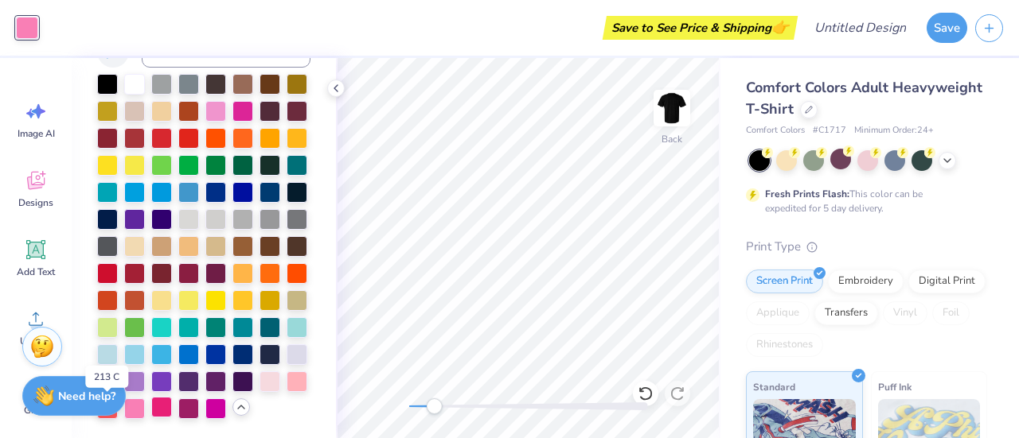
click at [151, 418] on div at bounding box center [161, 407] width 21 height 21
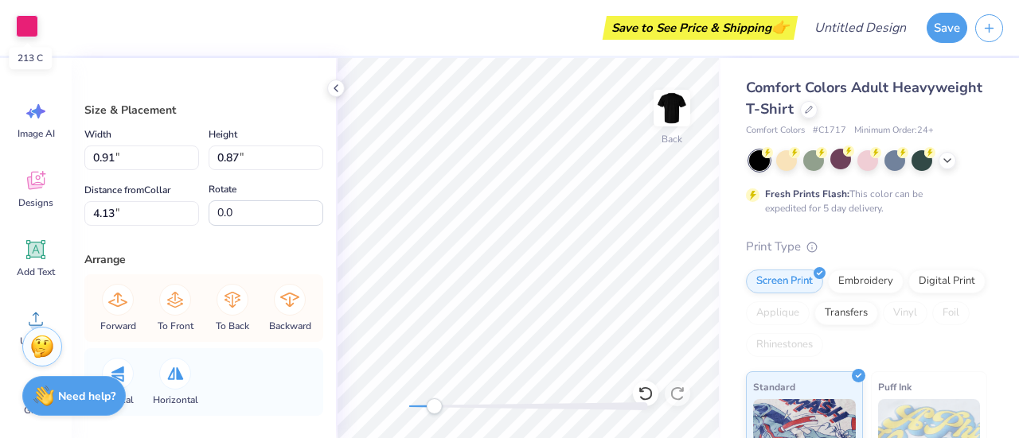
click at [30, 23] on div at bounding box center [27, 26] width 22 height 22
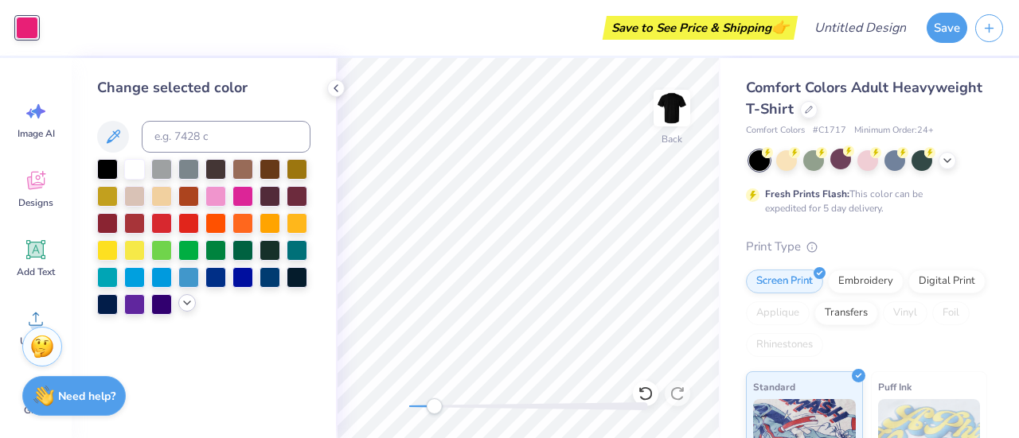
click at [188, 308] on icon at bounding box center [187, 303] width 13 height 13
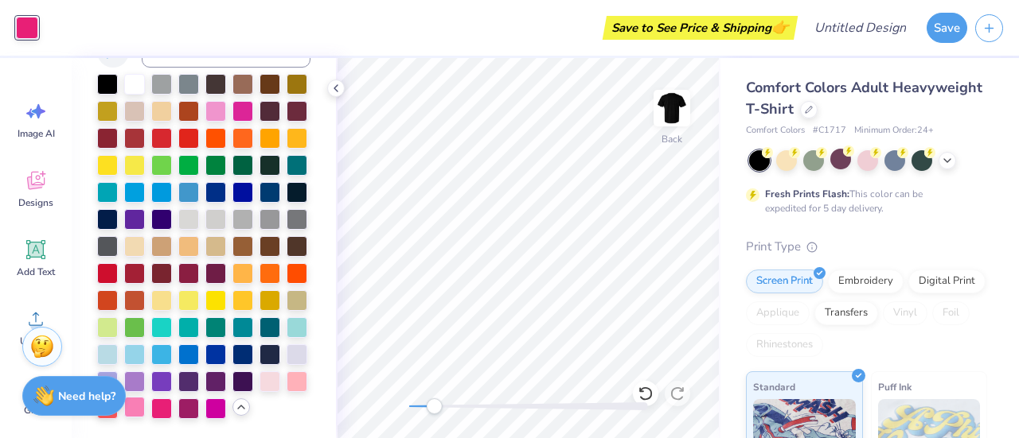
click at [145, 397] on div at bounding box center [134, 407] width 21 height 21
drag, startPoint x: 1018, startPoint y: 235, endPoint x: 1018, endPoint y: 182, distance: 52.5
click at [1018, 182] on div "Comfort Colors Adult Heavyweight T-Shirt Comfort Colors # C1717 Minimum Order: …" at bounding box center [869, 248] width 298 height 380
click at [411, 408] on div "Accessibility label" at bounding box center [411, 407] width 16 height 16
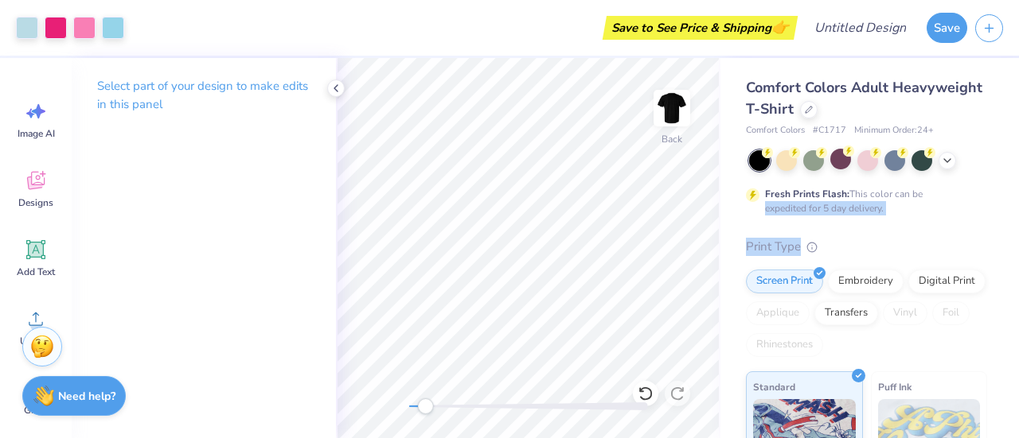
drag, startPoint x: 412, startPoint y: 403, endPoint x: 426, endPoint y: 413, distance: 17.2
click at [426, 413] on div "Accessibility label" at bounding box center [425, 407] width 16 height 16
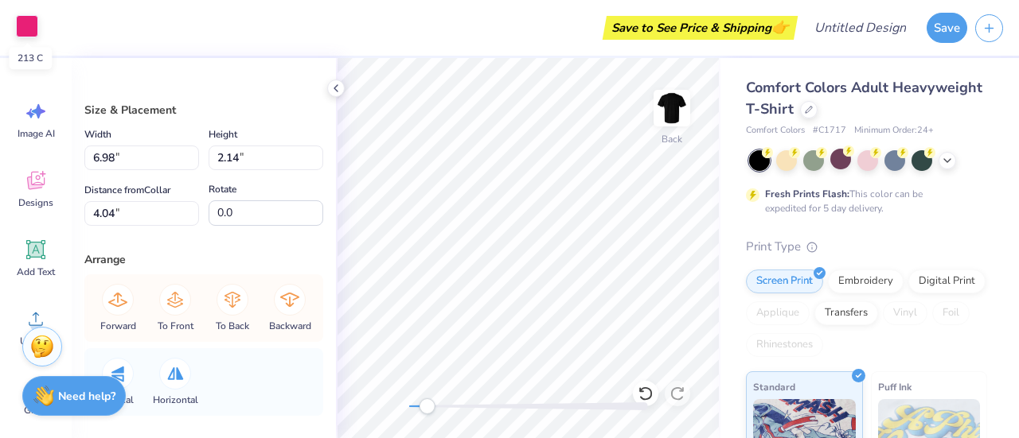
click at [32, 21] on div at bounding box center [27, 26] width 22 height 22
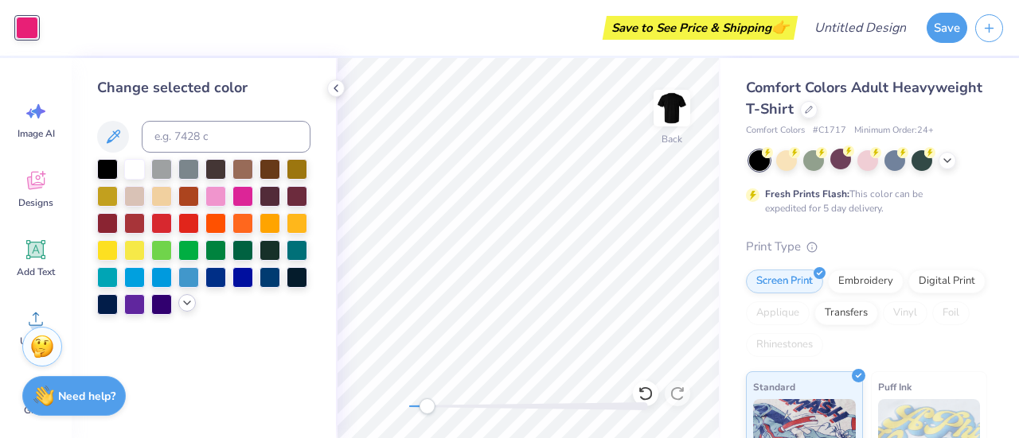
click at [180, 302] on div at bounding box center [187, 303] width 18 height 18
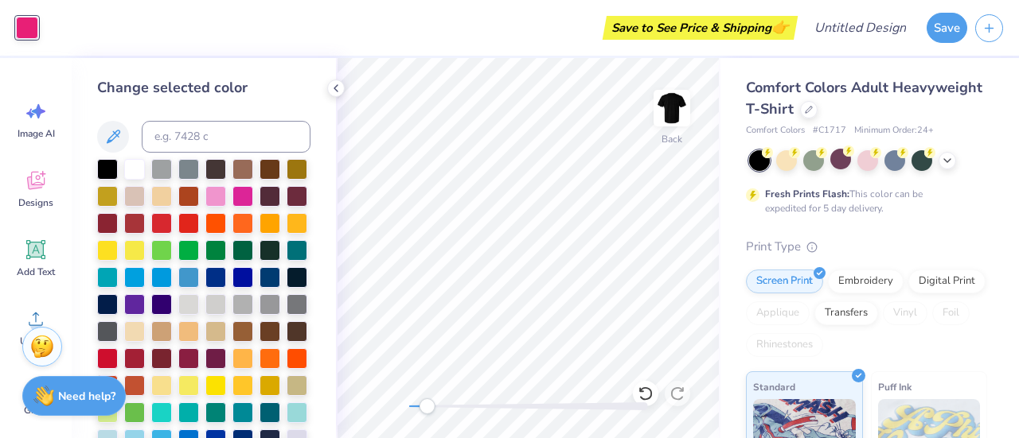
click at [321, 372] on div "Change selected color" at bounding box center [204, 248] width 264 height 380
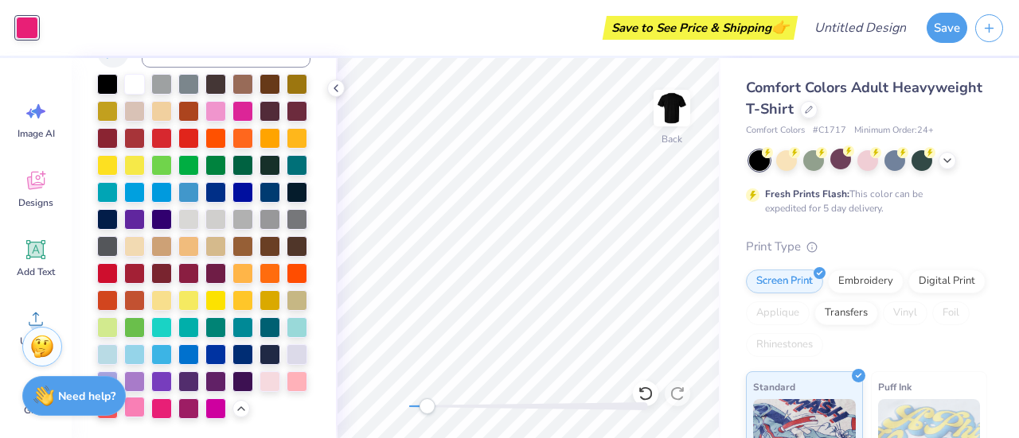
click at [145, 397] on div at bounding box center [134, 407] width 21 height 21
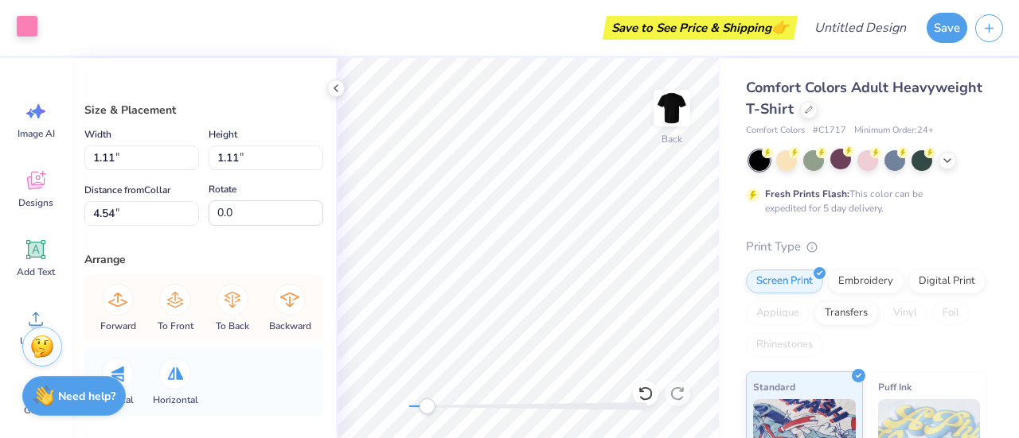
click at [37, 31] on div at bounding box center [27, 26] width 22 height 22
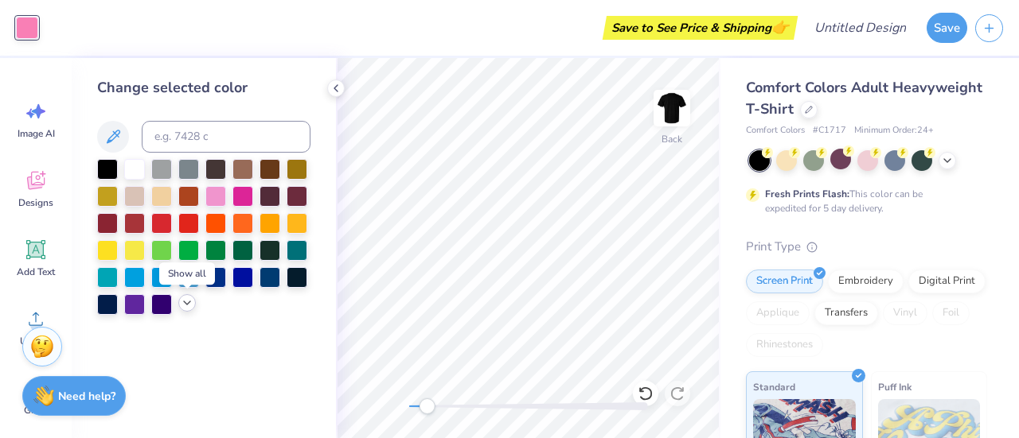
click at [188, 307] on icon at bounding box center [187, 303] width 13 height 13
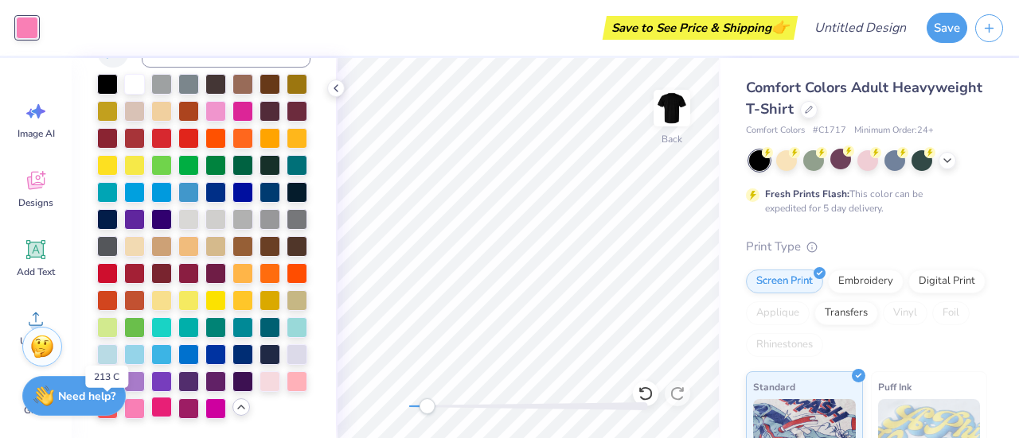
click at [151, 418] on div at bounding box center [161, 407] width 21 height 21
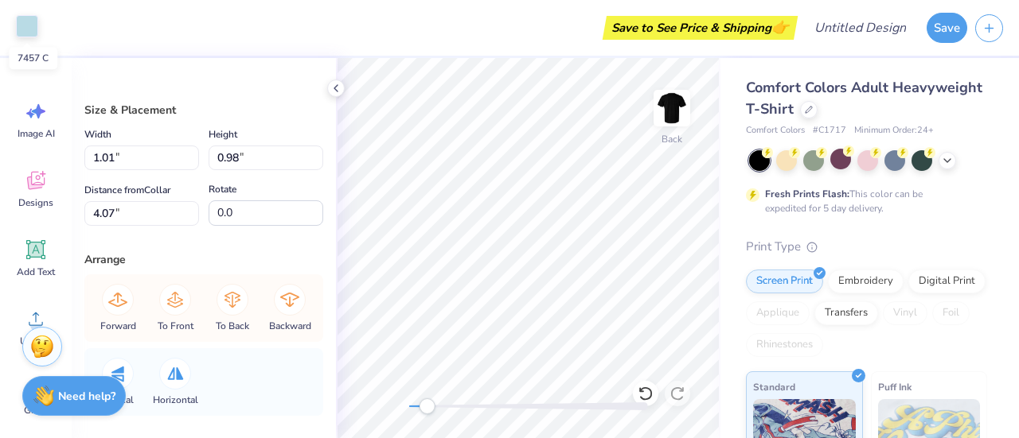
click at [29, 33] on div at bounding box center [27, 26] width 22 height 22
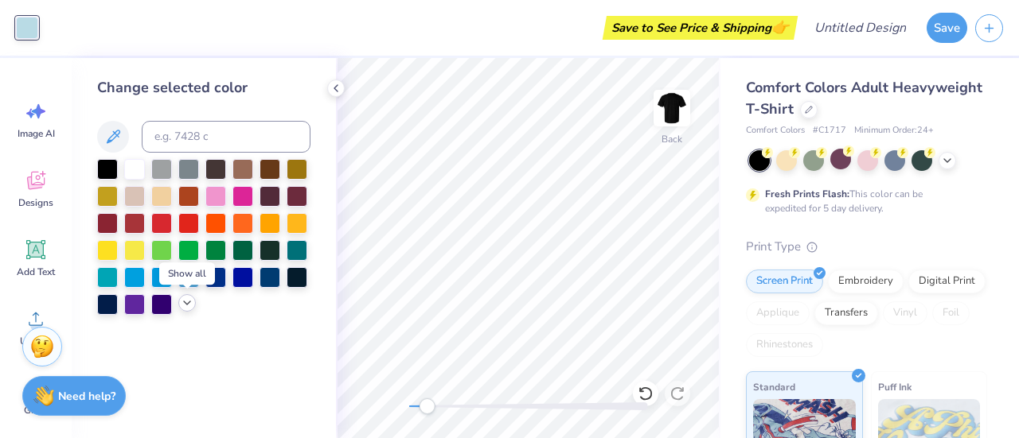
click at [186, 306] on icon at bounding box center [187, 303] width 13 height 13
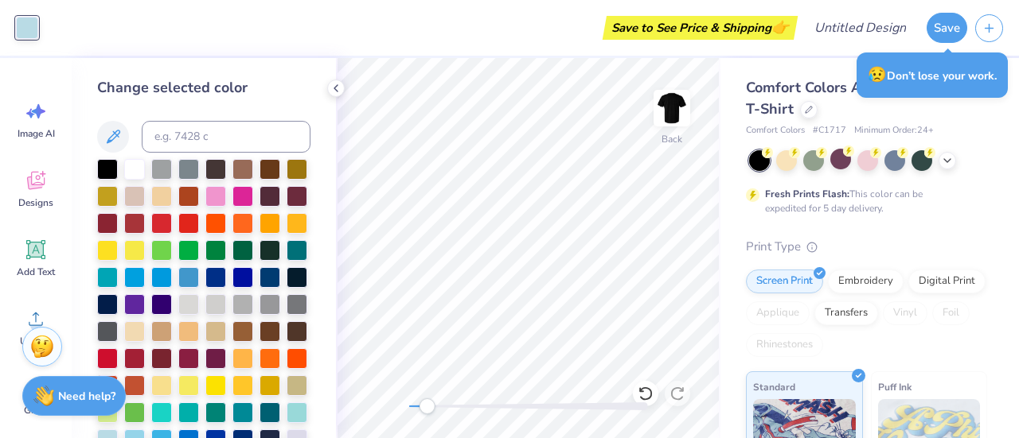
click at [336, 395] on div "Back" at bounding box center [528, 248] width 384 height 380
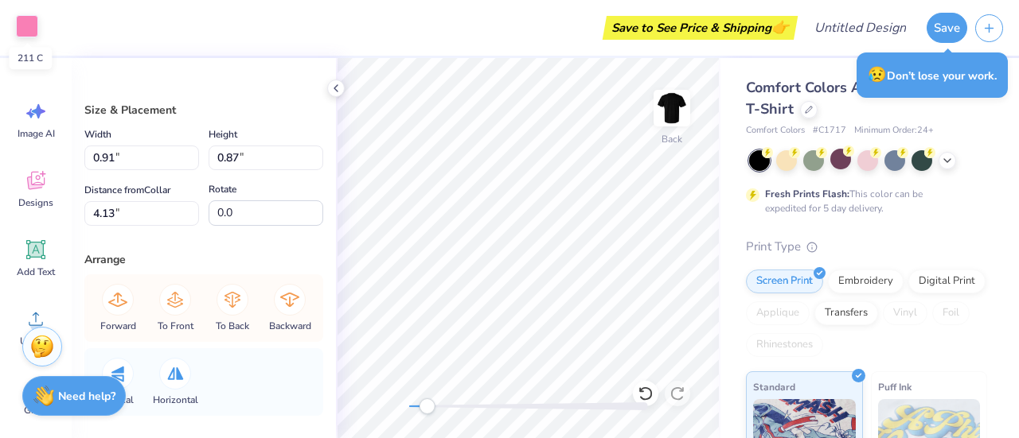
click at [37, 29] on div at bounding box center [27, 26] width 22 height 22
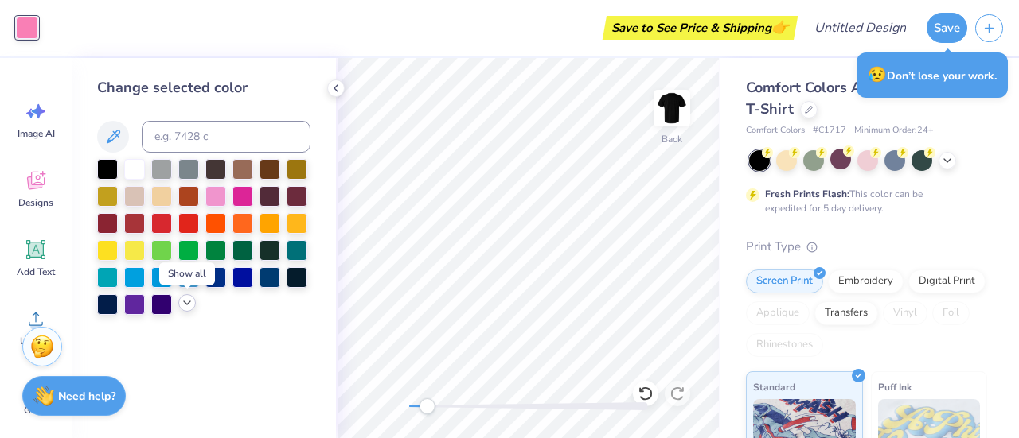
click at [186, 302] on icon at bounding box center [187, 303] width 13 height 13
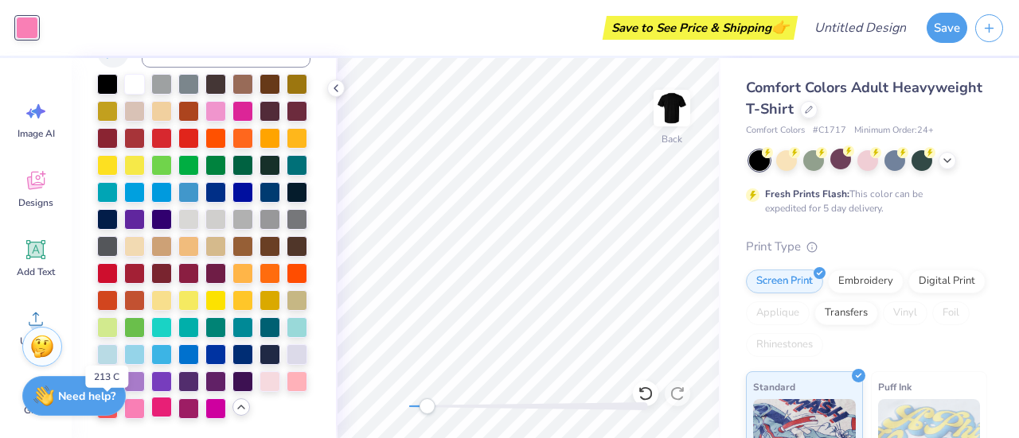
click at [151, 418] on div at bounding box center [161, 407] width 21 height 21
click at [337, 88] on icon at bounding box center [335, 88] width 13 height 13
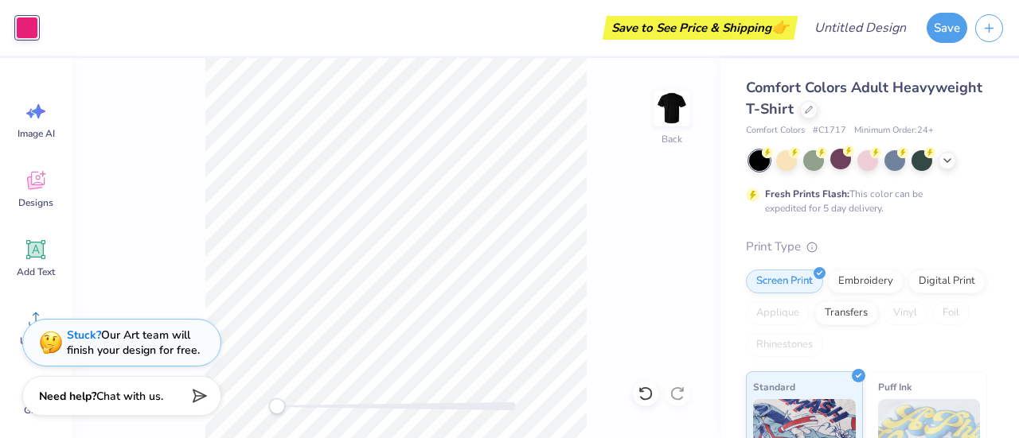
click at [598, 198] on div "Back" at bounding box center [396, 248] width 649 height 380
drag, startPoint x: 283, startPoint y: 407, endPoint x: 291, endPoint y: 411, distance: 8.9
click at [291, 411] on div "Accessibility label" at bounding box center [291, 407] width 16 height 16
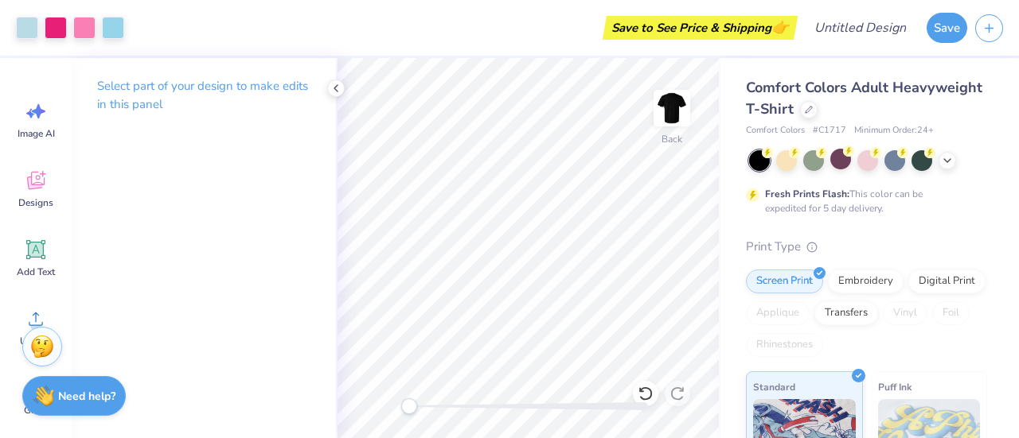
click at [430, 415] on div "Back" at bounding box center [528, 248] width 384 height 380
click at [426, 394] on div "Back" at bounding box center [528, 248] width 384 height 380
click at [337, 90] on polyline at bounding box center [335, 88] width 3 height 6
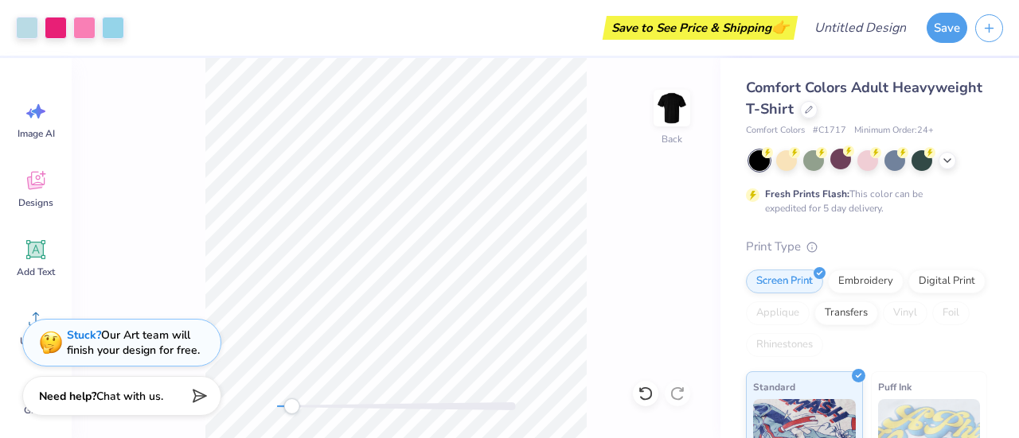
drag, startPoint x: 282, startPoint y: 405, endPoint x: 291, endPoint y: 410, distance: 10.7
click at [291, 410] on div "Accessibility label" at bounding box center [291, 407] width 16 height 16
drag, startPoint x: 1018, startPoint y: 157, endPoint x: 1018, endPoint y: 116, distance: 40.6
click at [1018, 116] on div "Comfort Colors Adult Heavyweight T-Shirt Comfort Colors # C1717 Minimum Order: …" at bounding box center [869, 248] width 298 height 380
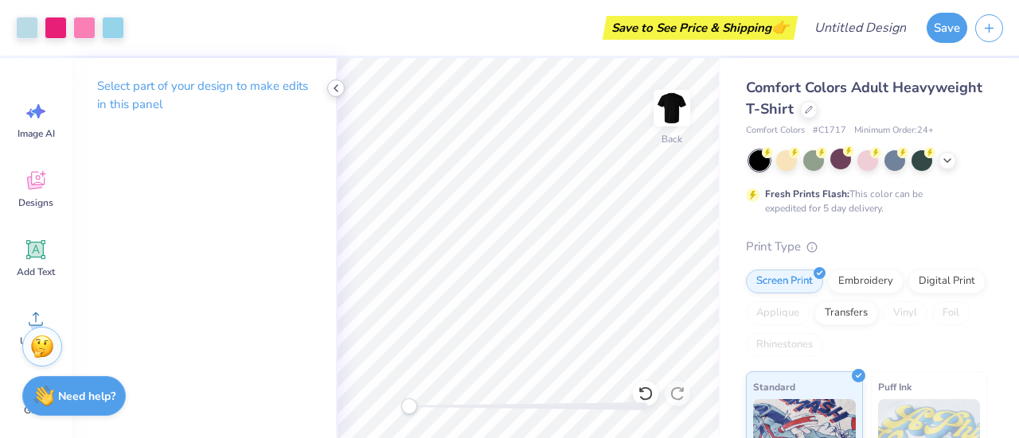
click at [334, 90] on icon at bounding box center [335, 88] width 13 height 13
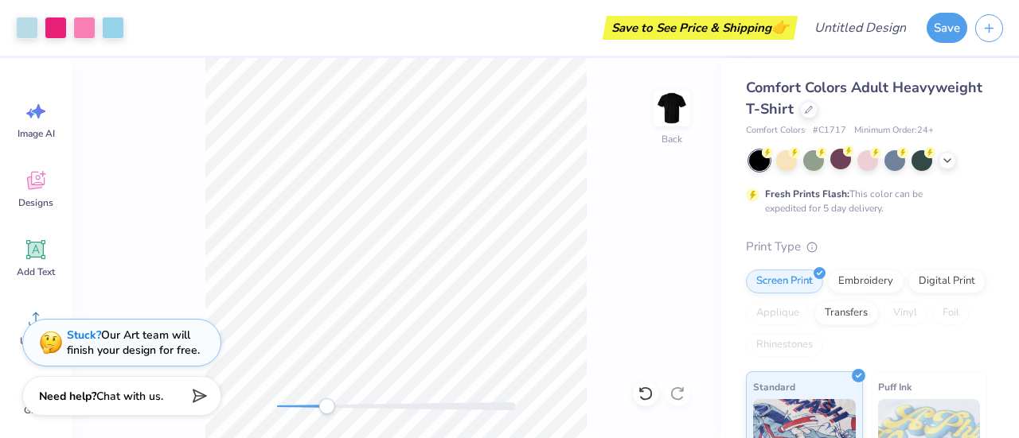
click at [327, 424] on div "Back" at bounding box center [396, 248] width 649 height 380
